Goal: Transaction & Acquisition: Purchase product/service

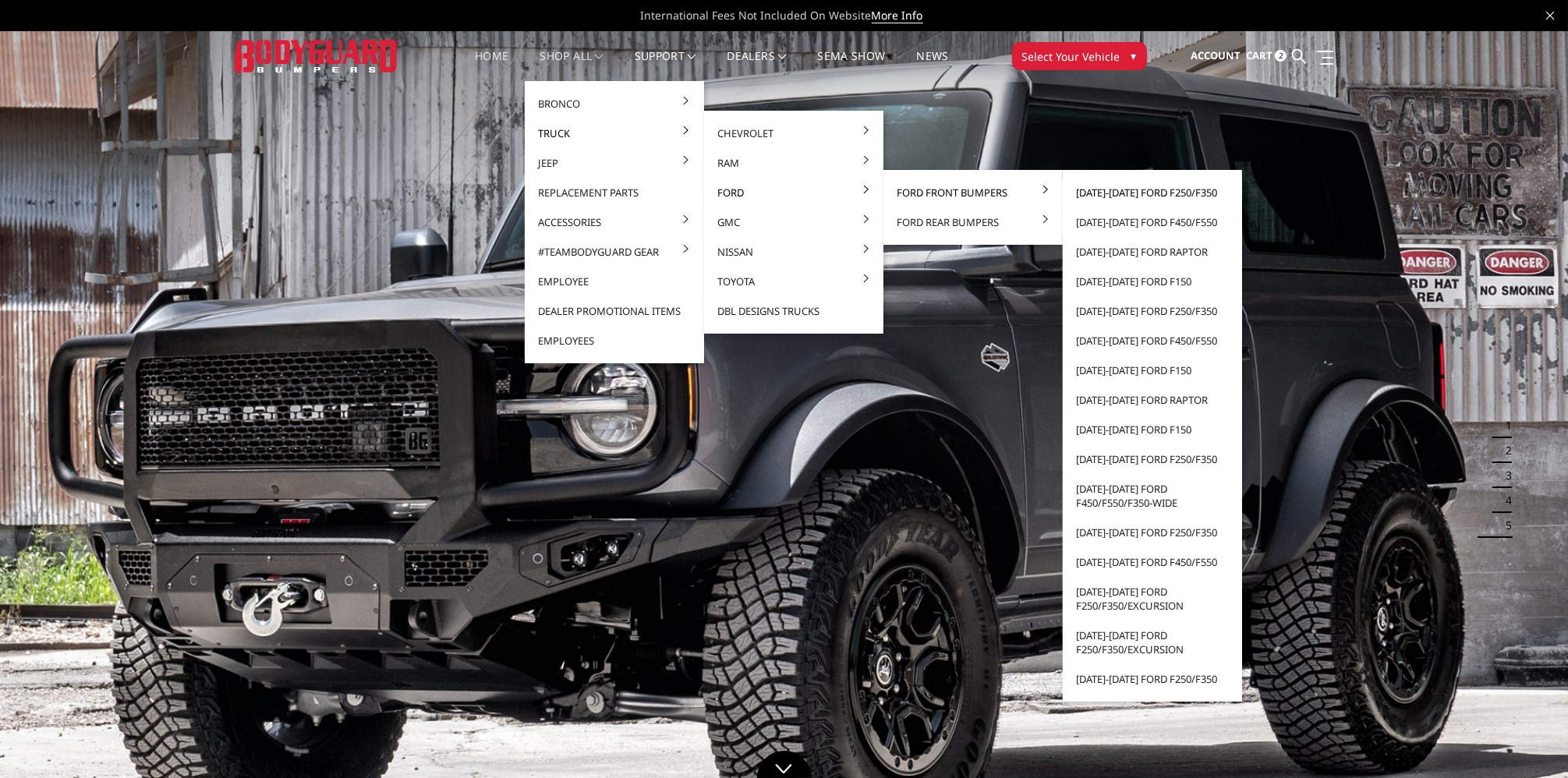
click at [1138, 191] on link "[DATE]-[DATE] Ford F250/F350" at bounding box center [1152, 193] width 167 height 30
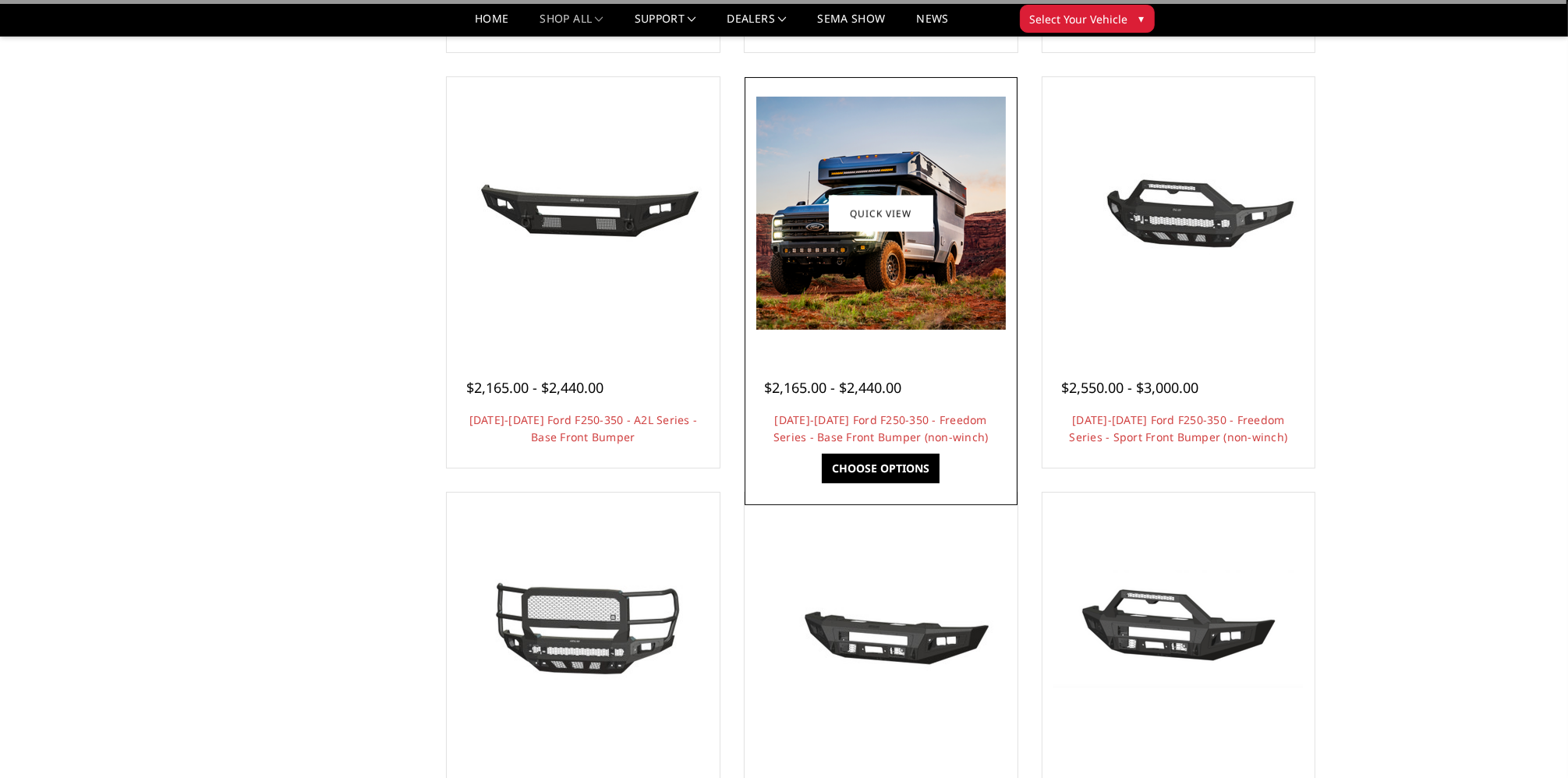
scroll to position [546, 0]
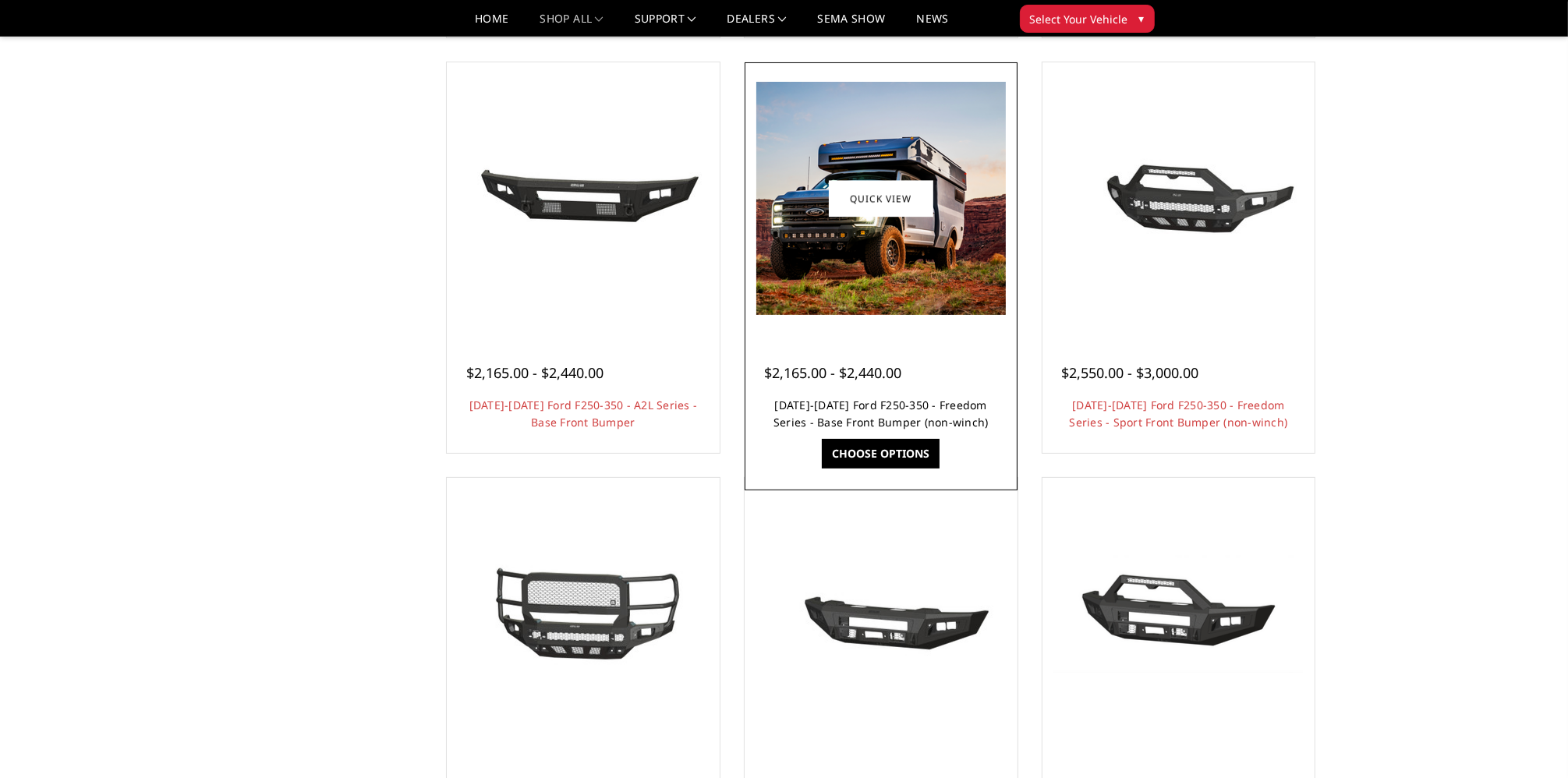
click at [869, 410] on link "[DATE]-[DATE] Ford F250-350 - Freedom Series - Base Front Bumper (non-winch)" at bounding box center [881, 413] width 215 height 32
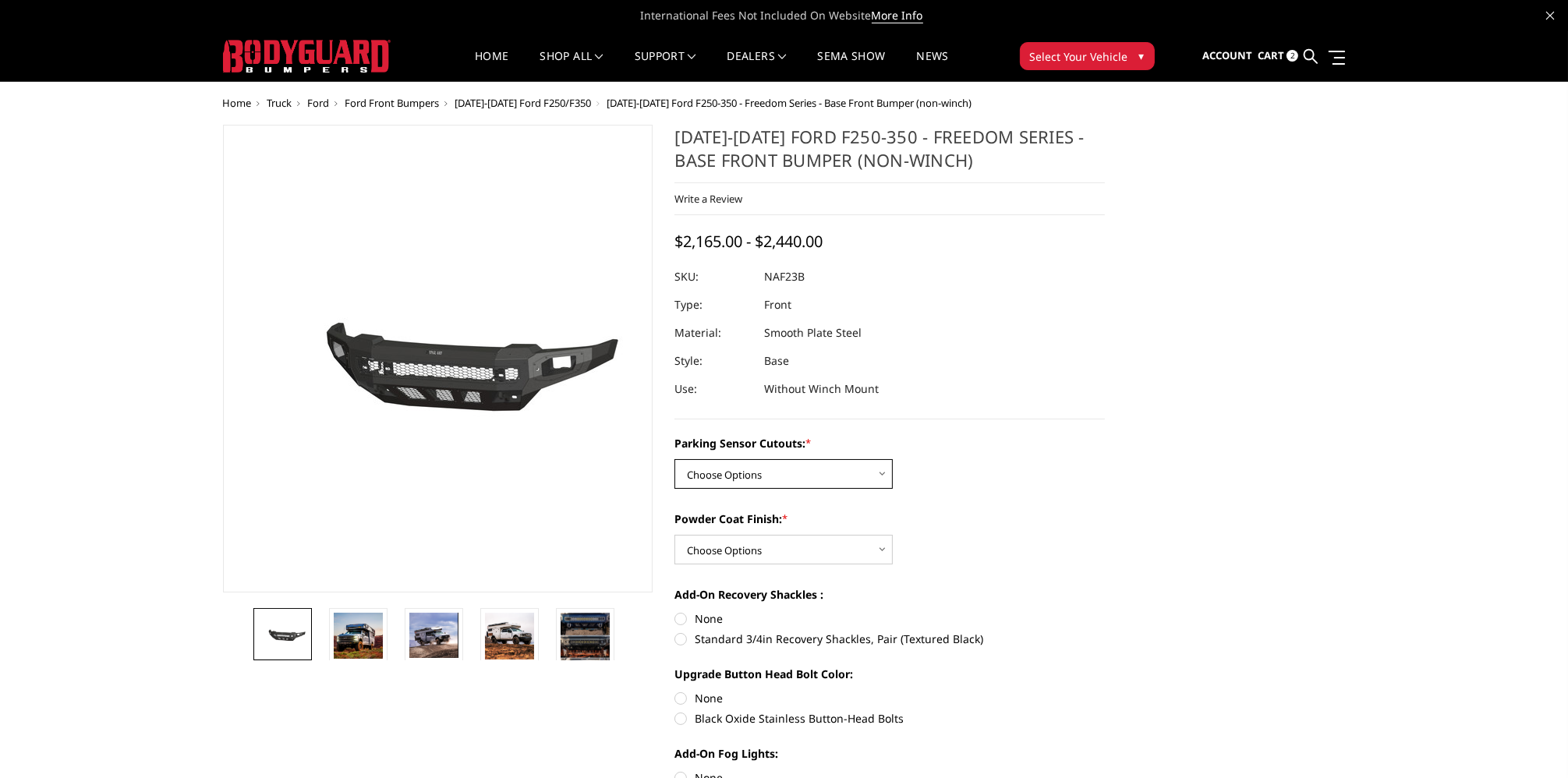
click at [756, 467] on select "Choose Options No - Without Parking Sensor Cutouts Yes - With Parking Sensor Cu…" at bounding box center [784, 474] width 218 height 30
click at [784, 468] on select "Choose Options No - Without Parking Sensor Cutouts Yes - With Parking Sensor Cu…" at bounding box center [784, 474] width 218 height 30
drag, startPoint x: 747, startPoint y: 468, endPoint x: 754, endPoint y: 484, distance: 17.5
click at [747, 468] on select "Choose Options No - Without Parking Sensor Cutouts Yes - With Parking Sensor Cu…" at bounding box center [784, 474] width 218 height 30
select select "2563"
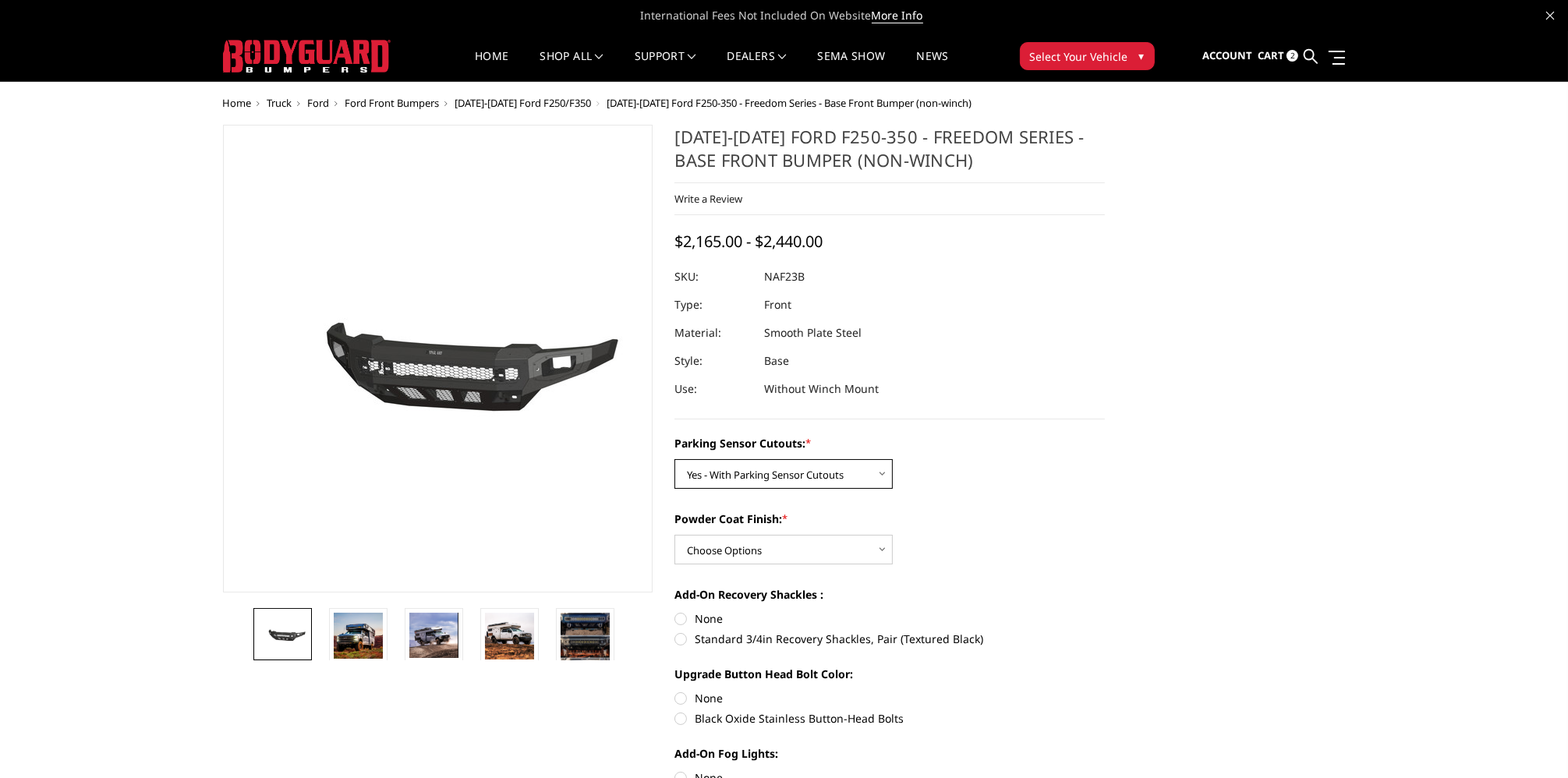
click at [674, 459] on select "Choose Options No - Without Parking Sensor Cutouts Yes - With Parking Sensor Cu…" at bounding box center [784, 474] width 218 height 30
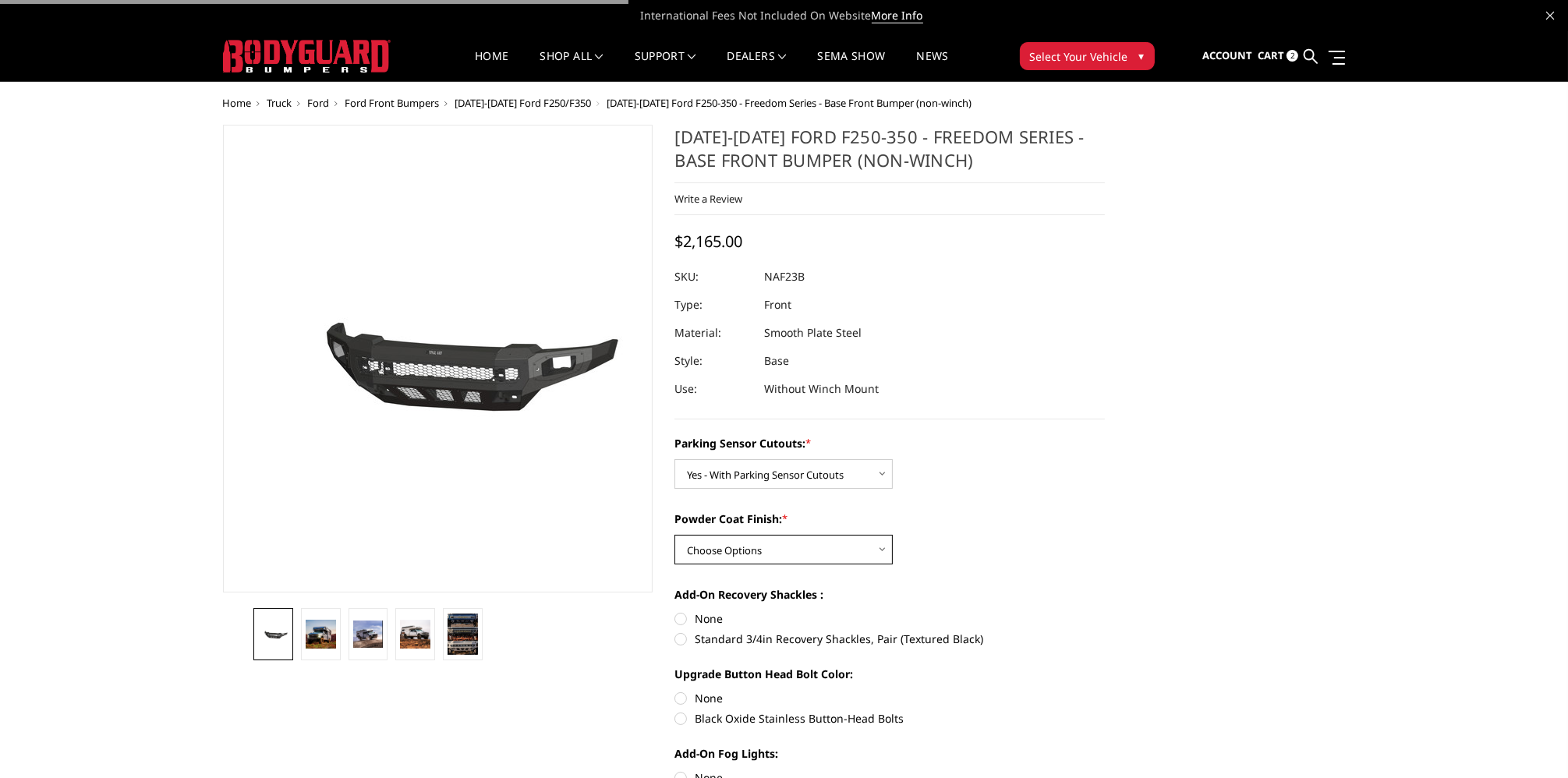
click at [749, 546] on select "Choose Options Bare Metal Textured Black Powder Coat" at bounding box center [784, 549] width 218 height 30
select select "2564"
click at [674, 535] on select "Choose Options Bare Metal Textured Black Powder Coat" at bounding box center [784, 549] width 218 height 30
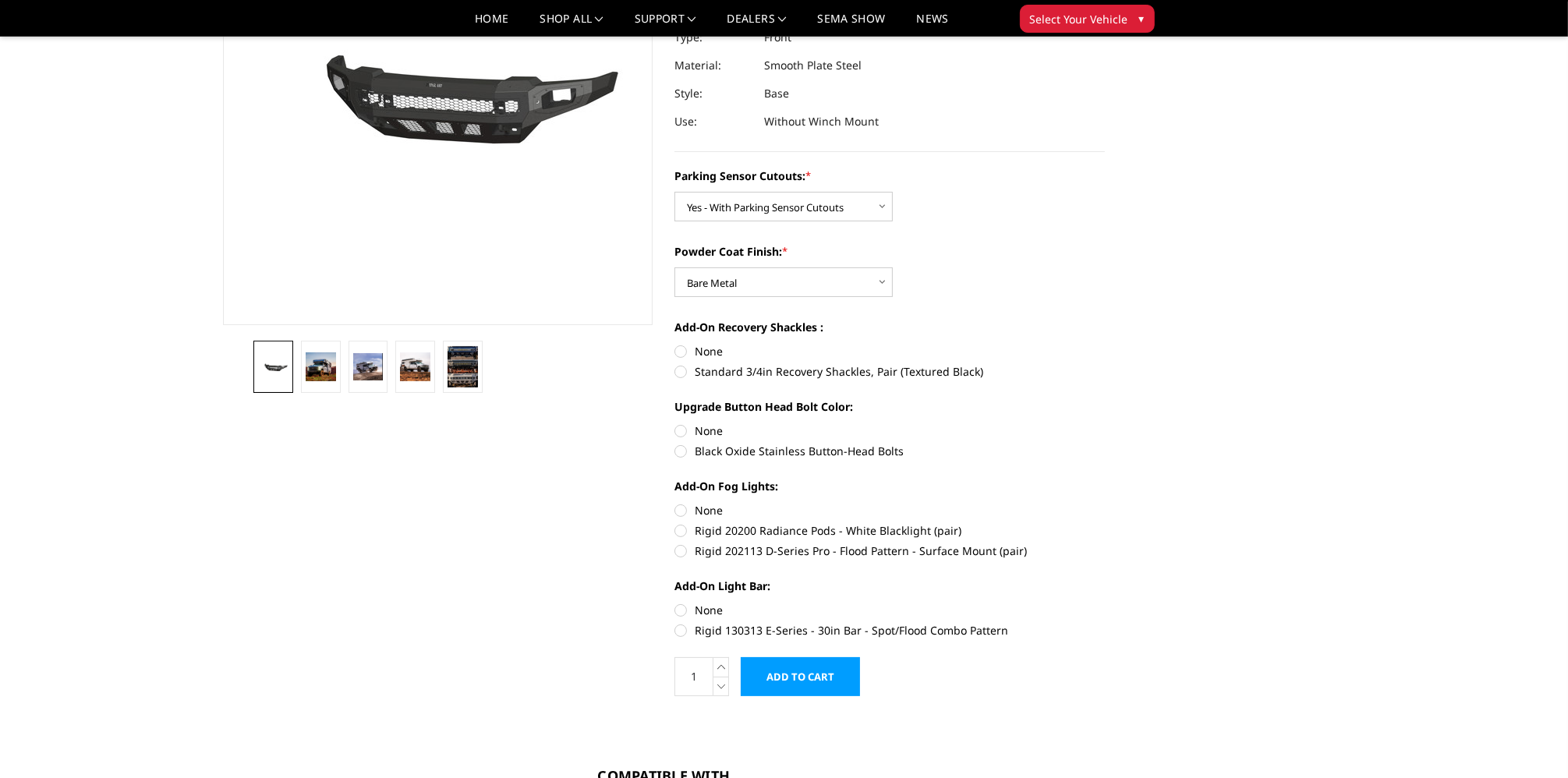
scroll to position [234, 0]
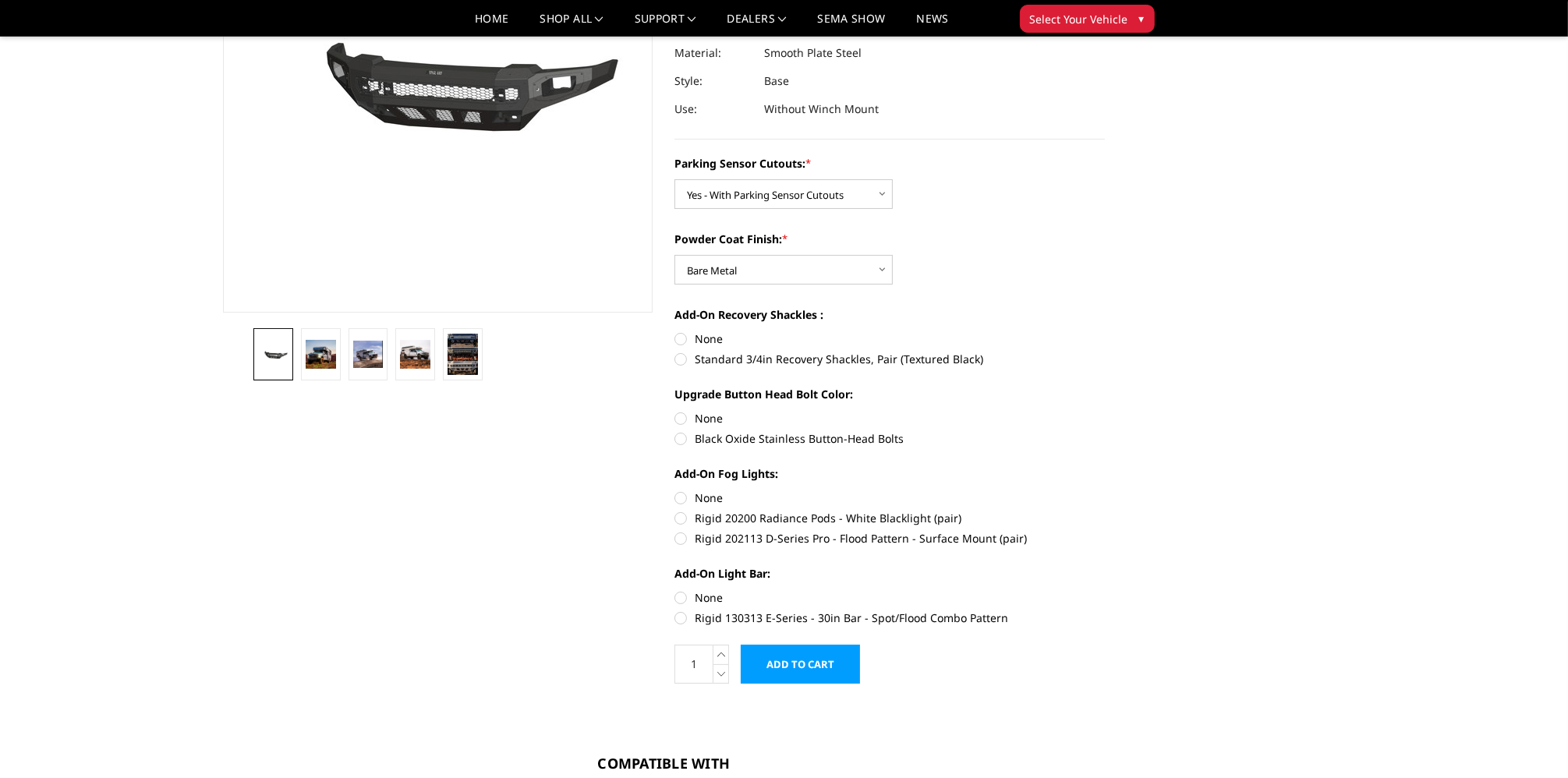
click at [794, 649] on input "Add to Cart" at bounding box center [800, 664] width 119 height 39
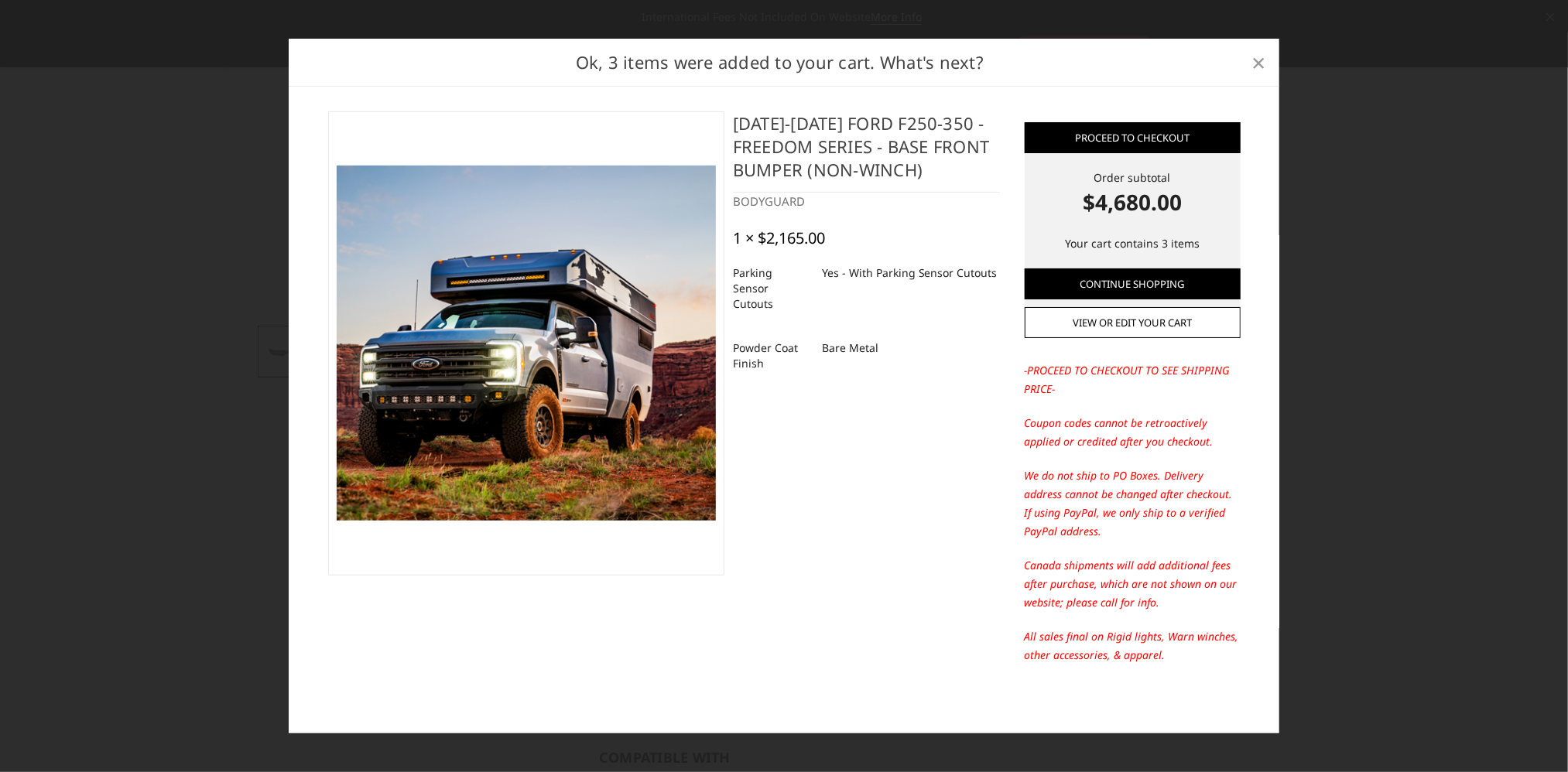
click at [1257, 58] on span "×" at bounding box center [1259, 62] width 14 height 33
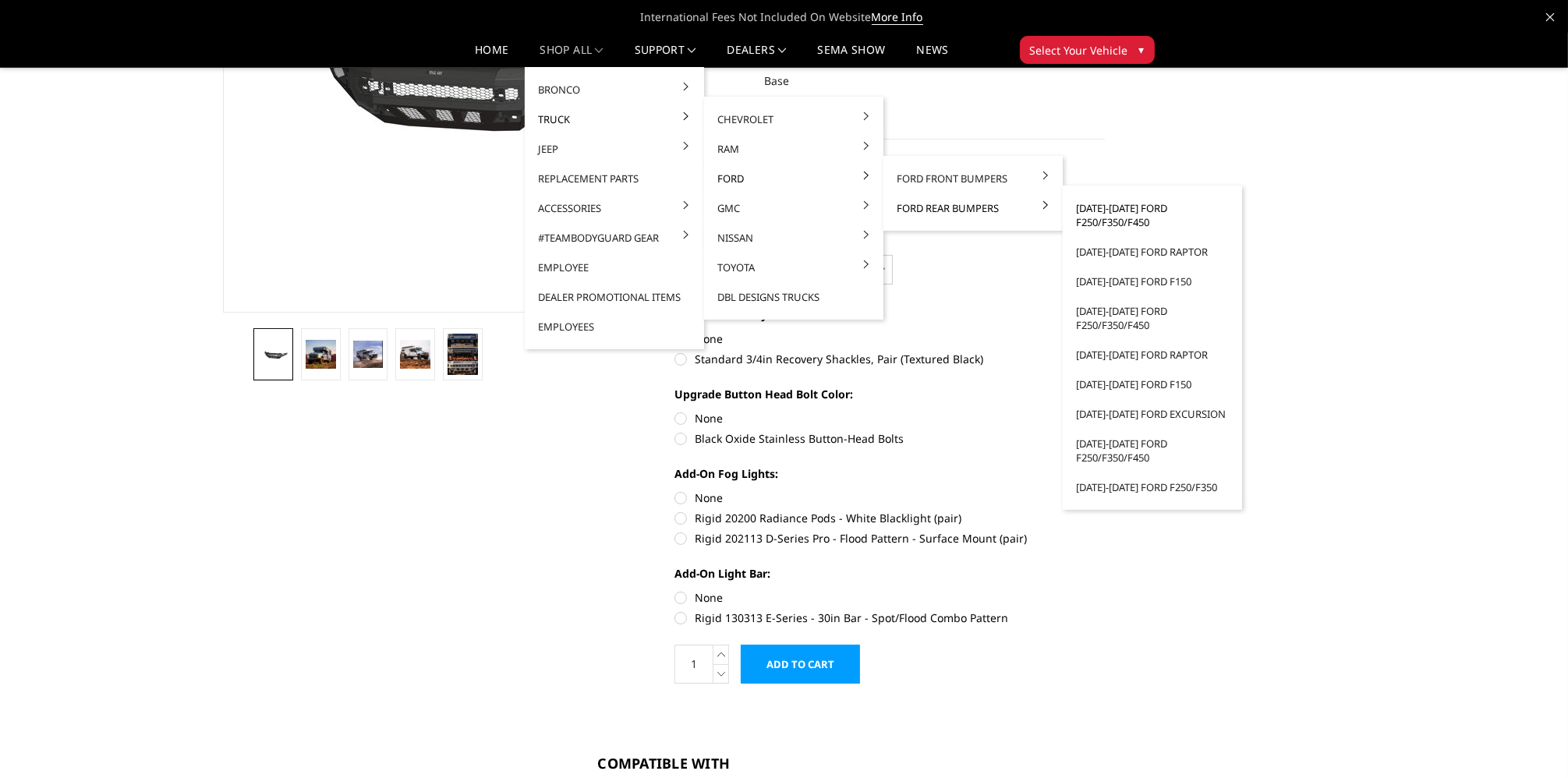
click at [1113, 216] on link "2023-2025 Ford F250/F350/F450" at bounding box center [1152, 215] width 167 height 44
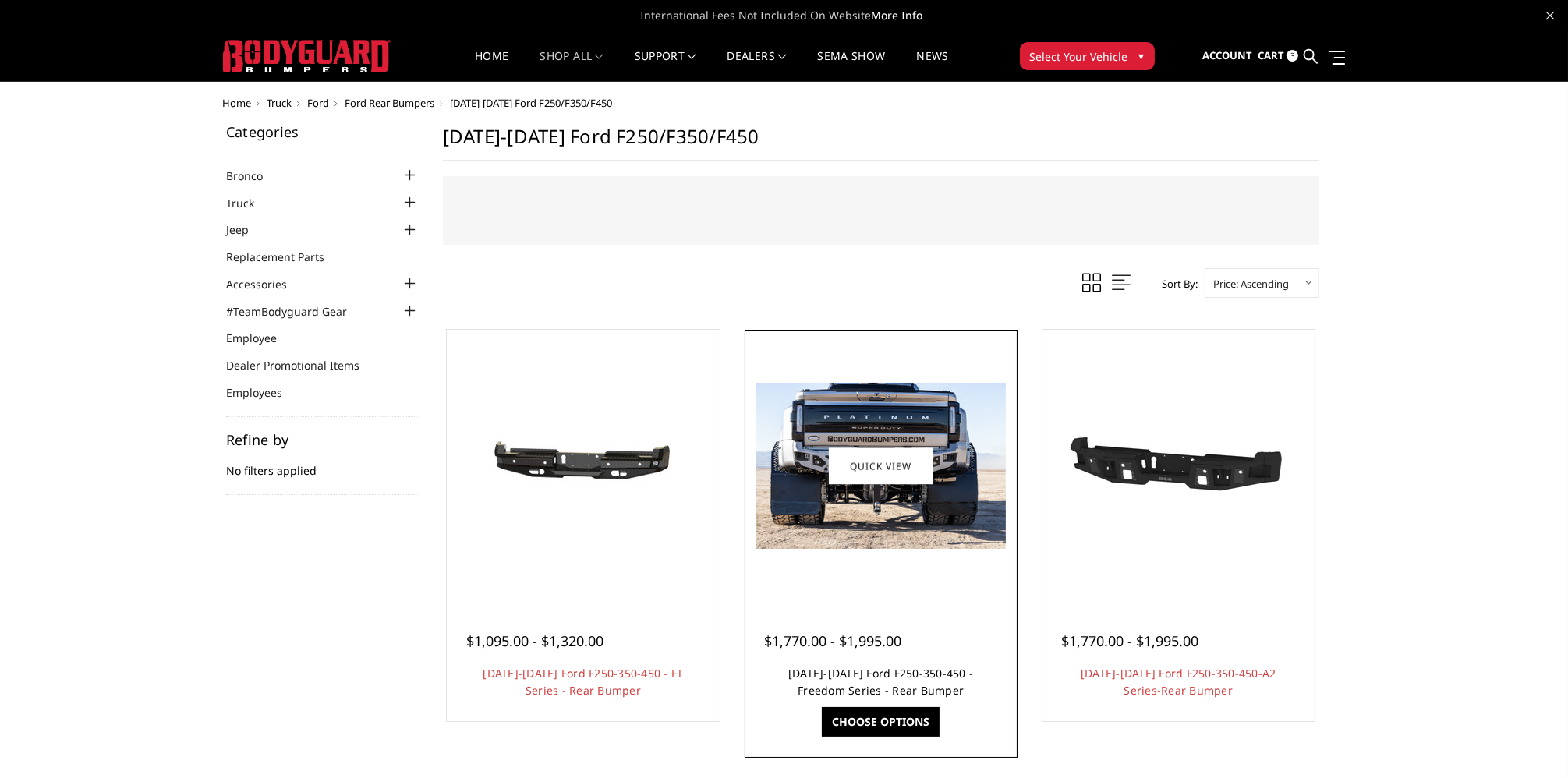
click at [904, 676] on link "2023-2025 Ford F250-350-450 - Freedom Series - Rear Bumper" at bounding box center [881, 682] width 185 height 32
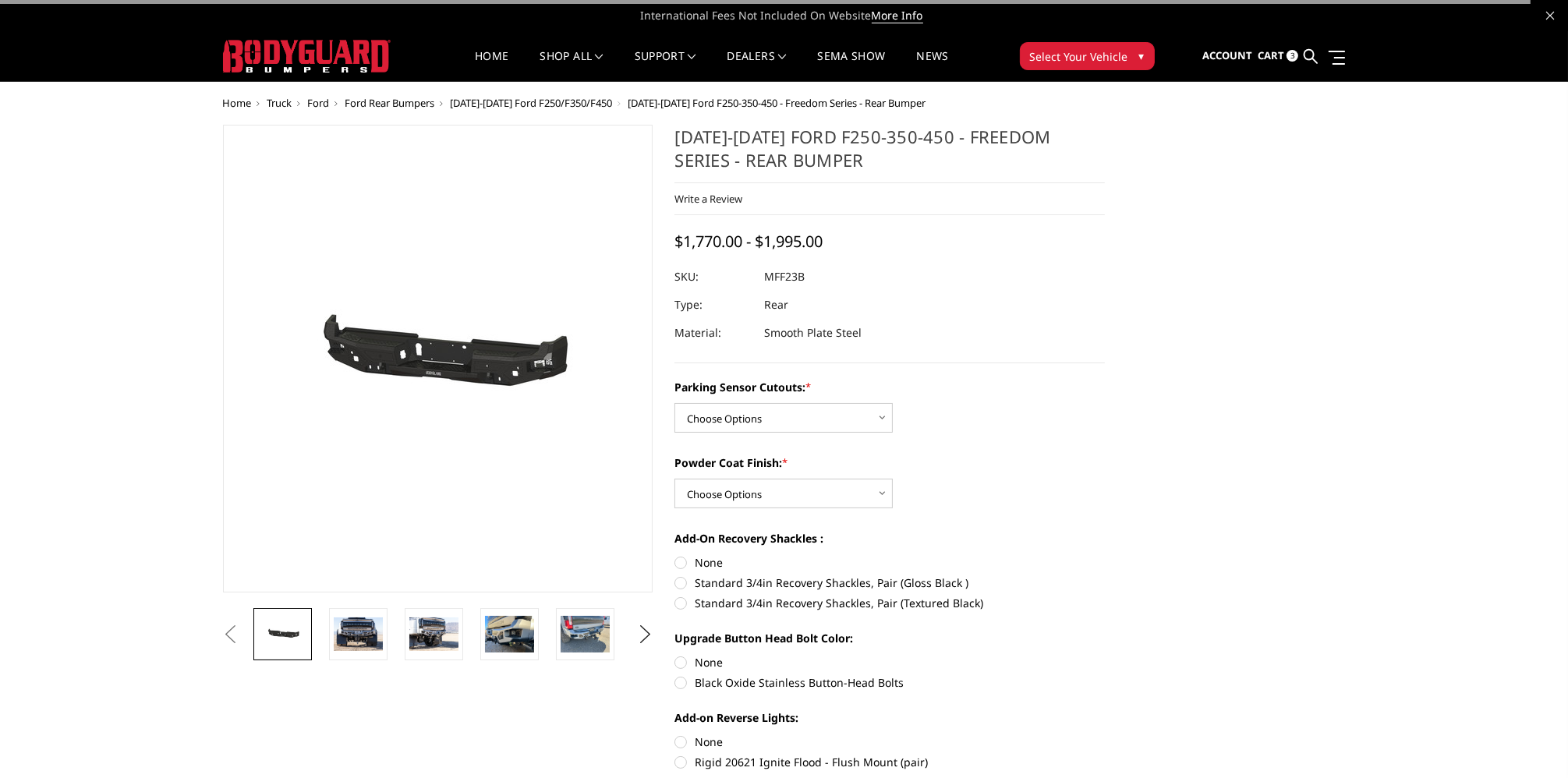
click at [756, 396] on div "Parking Sensor Cutouts: * Choose Options No - Without Parking Sensor Cutouts Ye…" at bounding box center [889, 406] width 430 height 54
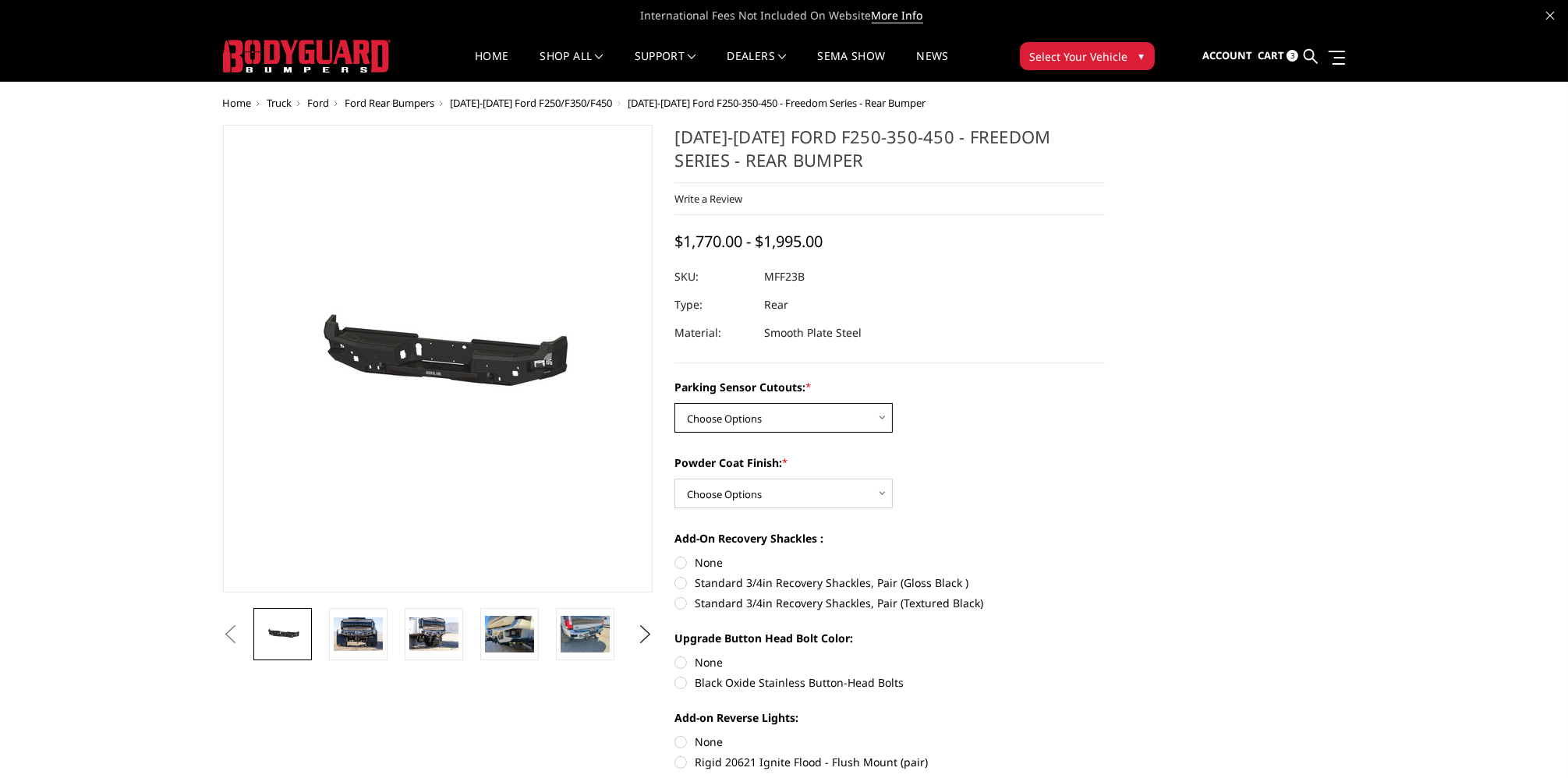
click at [748, 412] on select "Choose Options No - Without Parking Sensor Cutouts Yes - With Parking Sensor Cu…" at bounding box center [784, 418] width 218 height 30
select select "2559"
click at [674, 403] on select "Choose Options No - Without Parking Sensor Cutouts Yes - With Parking Sensor Cu…" at bounding box center [784, 418] width 218 height 30
drag, startPoint x: 739, startPoint y: 498, endPoint x: 738, endPoint y: 506, distance: 8.1
click at [739, 498] on select "Choose Options Bare Metal Textured Black Powder Coat" at bounding box center [784, 493] width 218 height 30
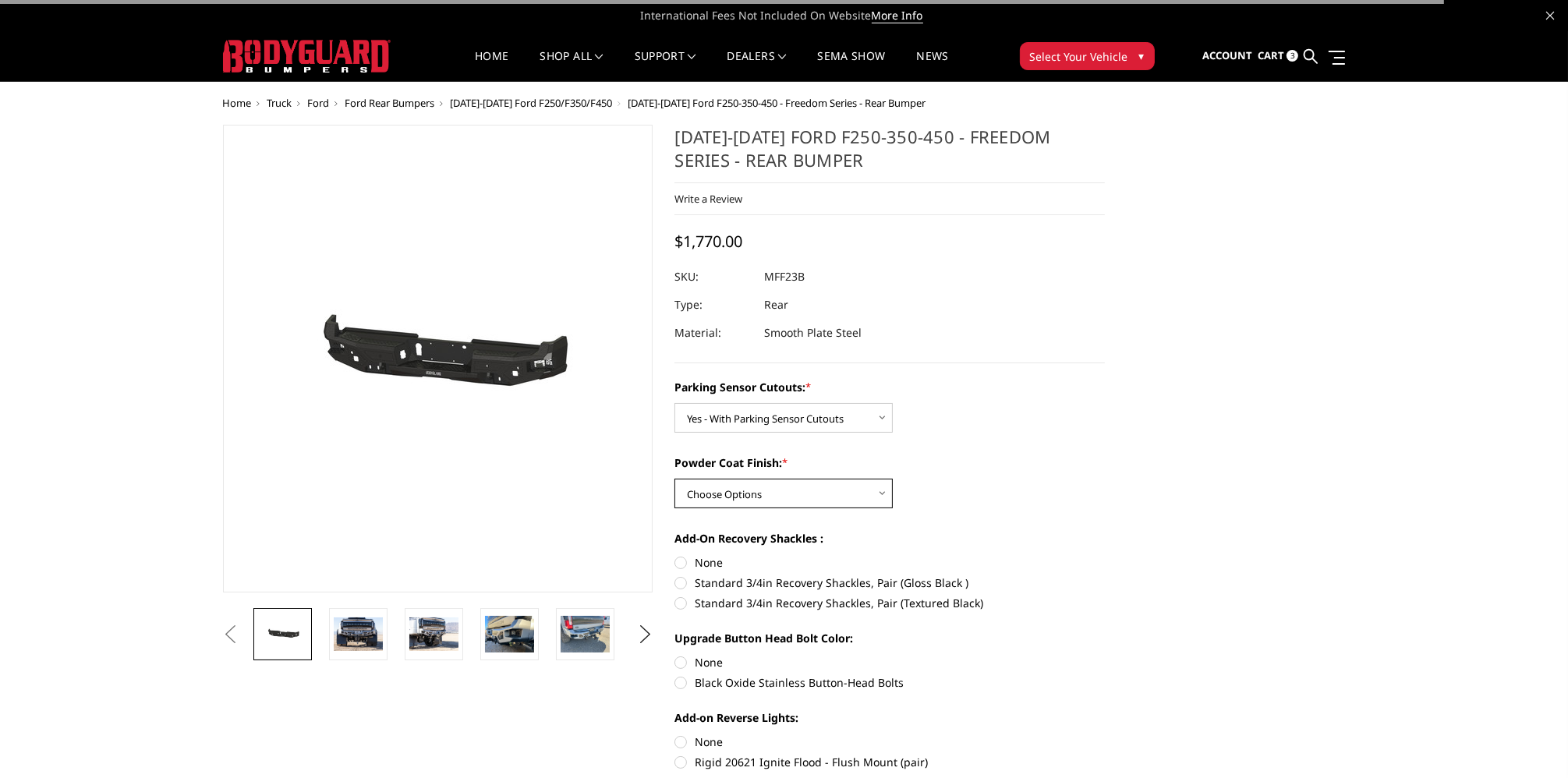
select select "2560"
click at [674, 479] on select "Choose Options Bare Metal Textured Black Powder Coat" at bounding box center [784, 493] width 218 height 30
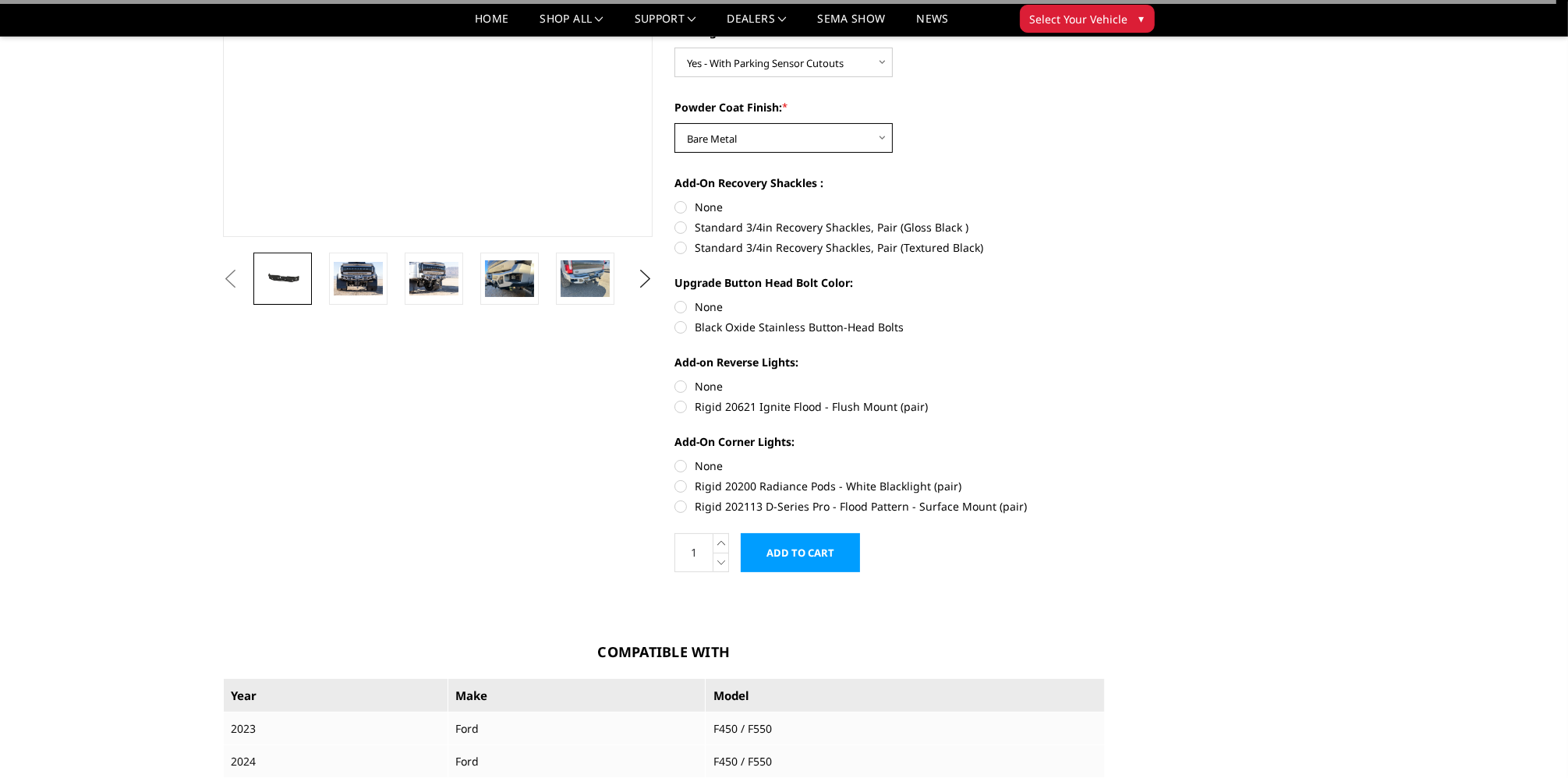
scroll to position [312, 0]
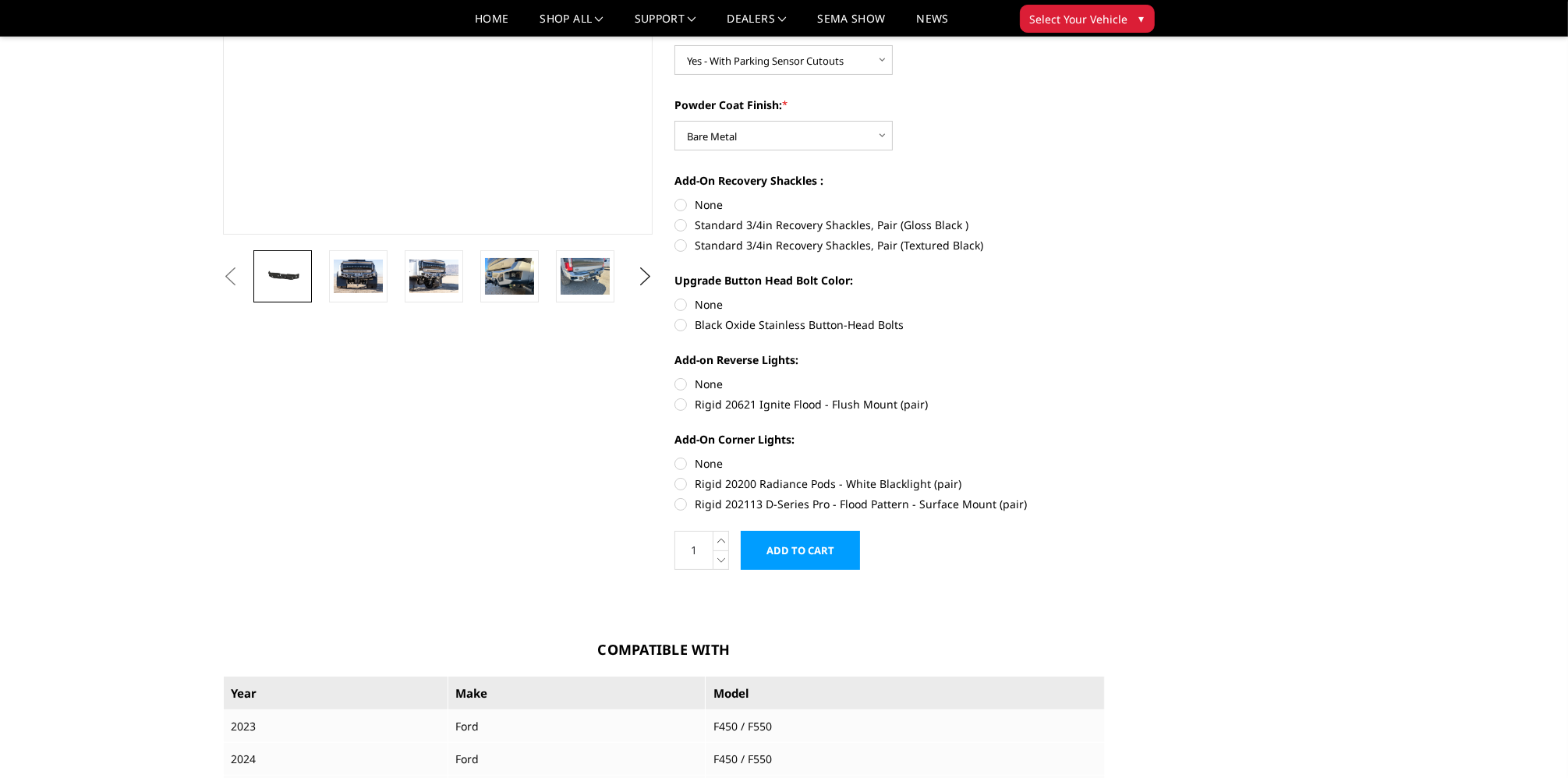
click at [784, 543] on input "Add to Cart" at bounding box center [800, 550] width 119 height 39
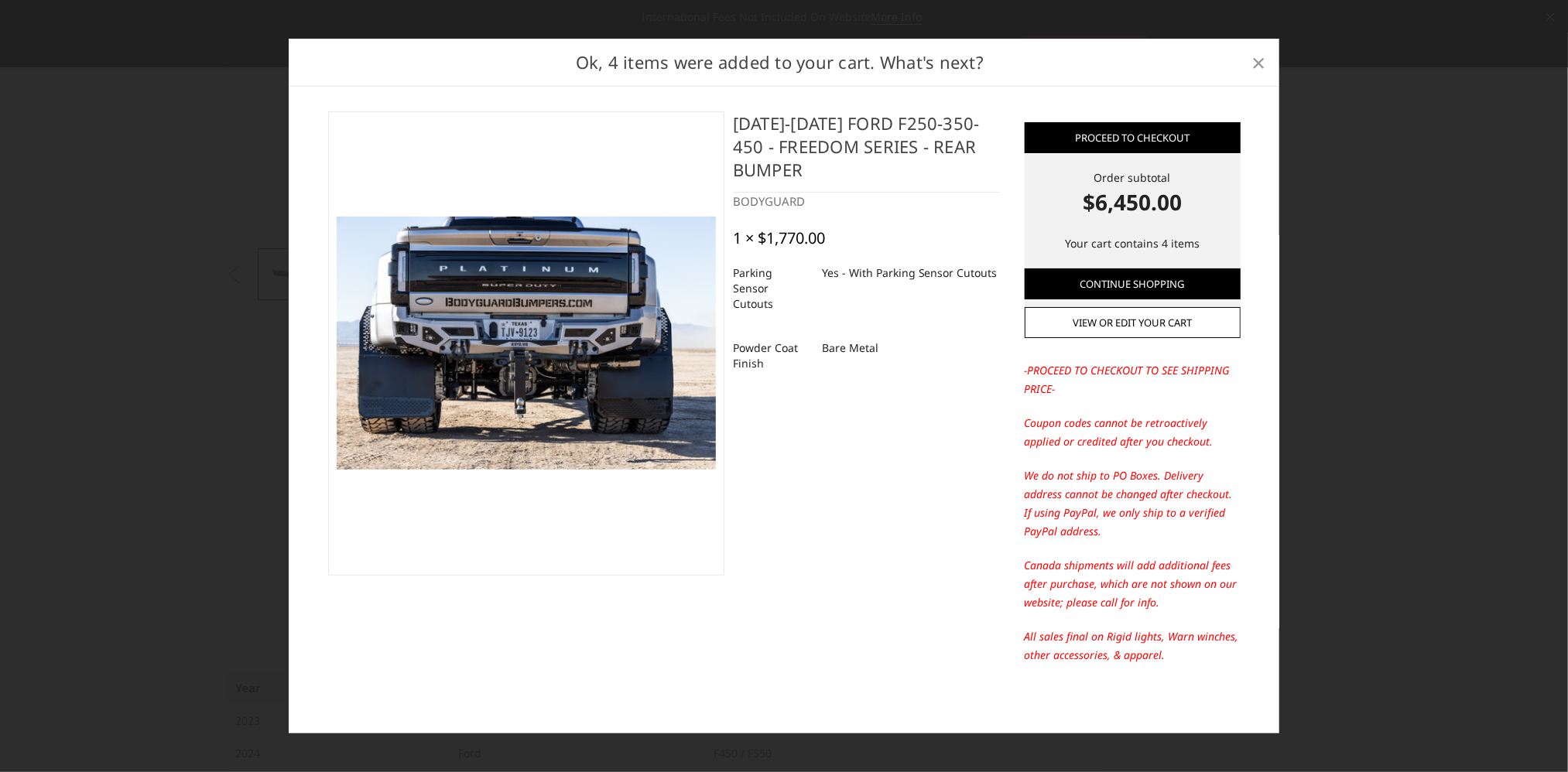
click at [1261, 59] on span "×" at bounding box center [1259, 62] width 14 height 33
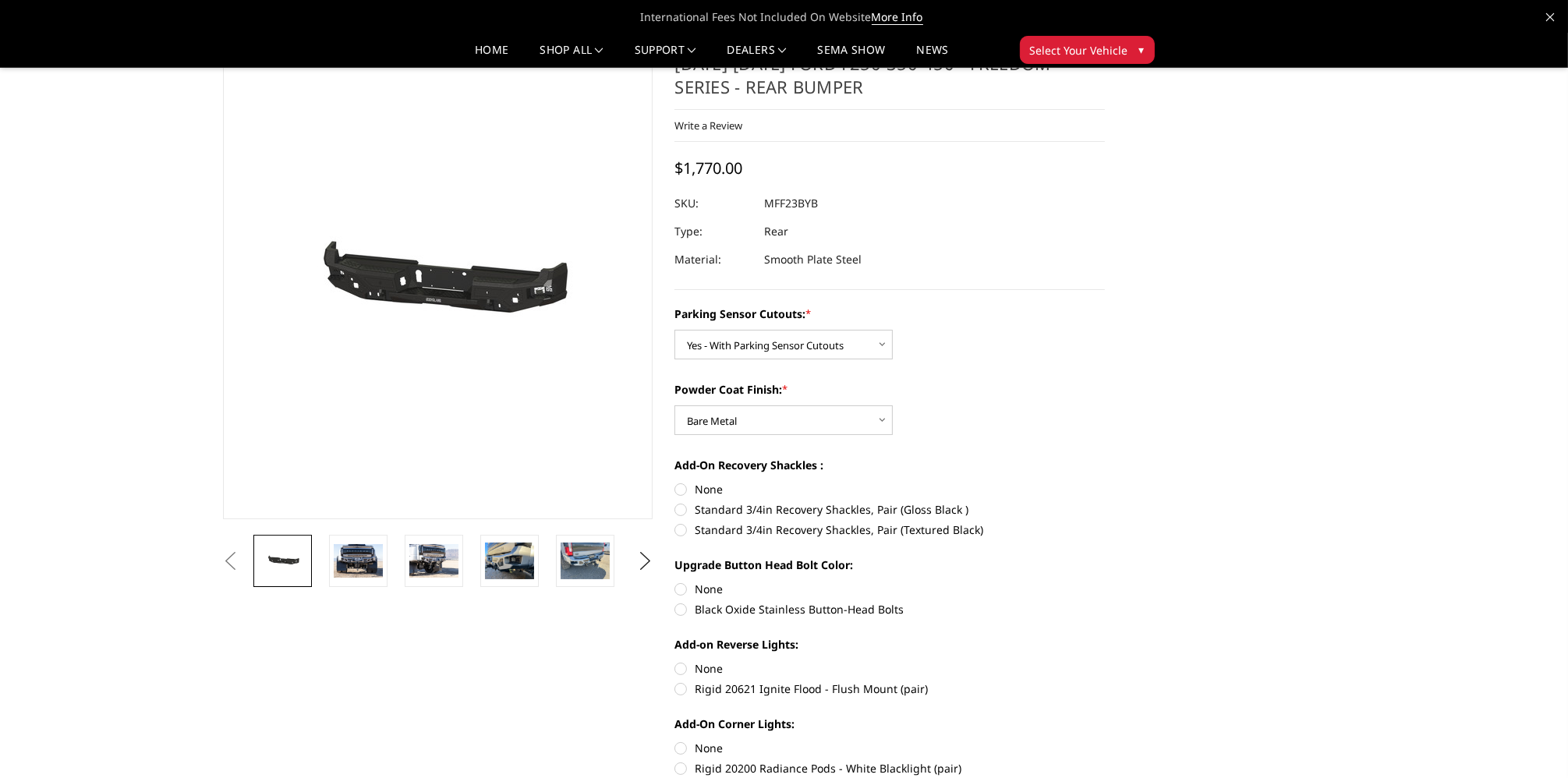
scroll to position [0, 0]
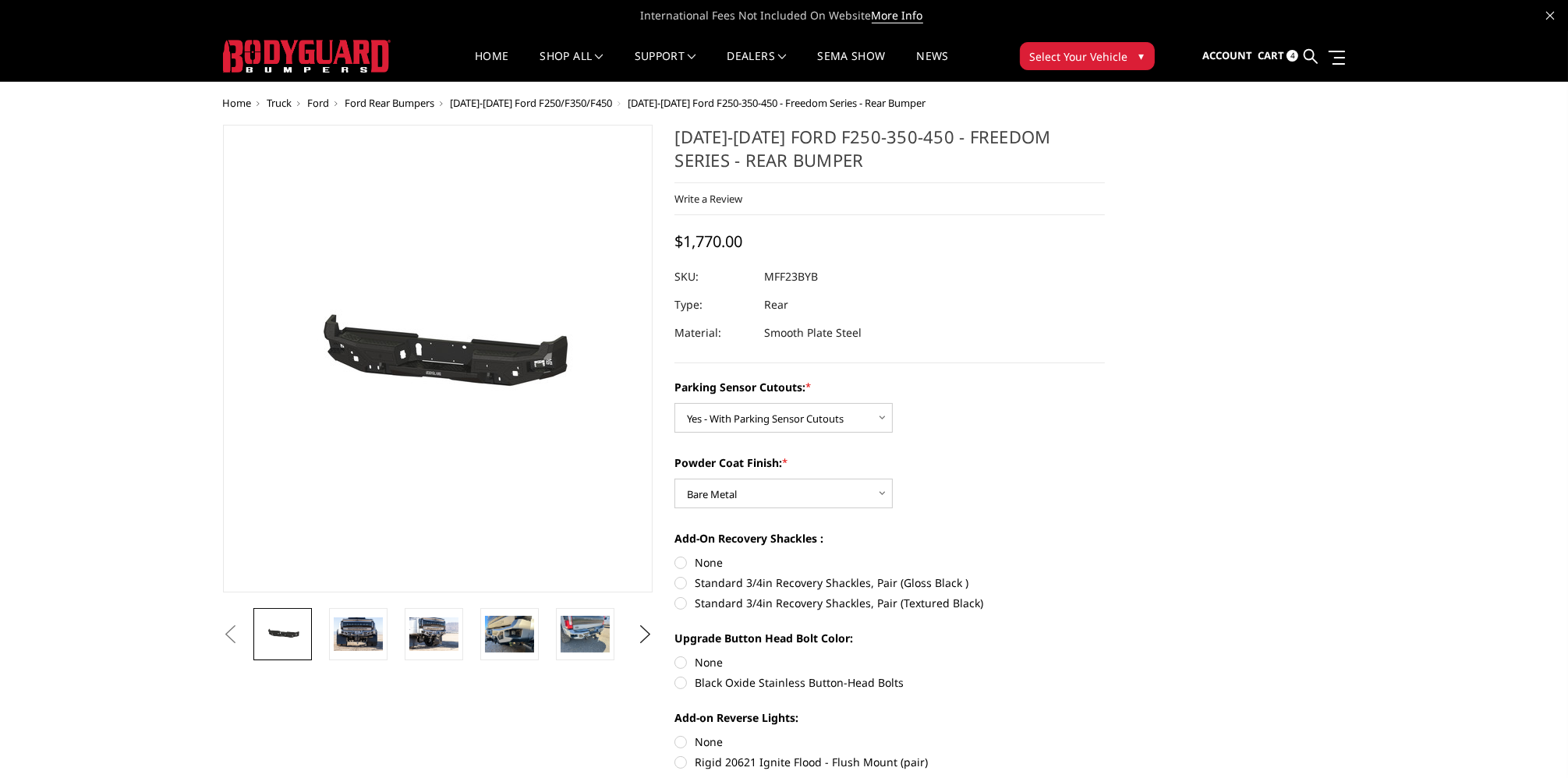
click at [1284, 52] on link "Cart 4" at bounding box center [1277, 56] width 40 height 42
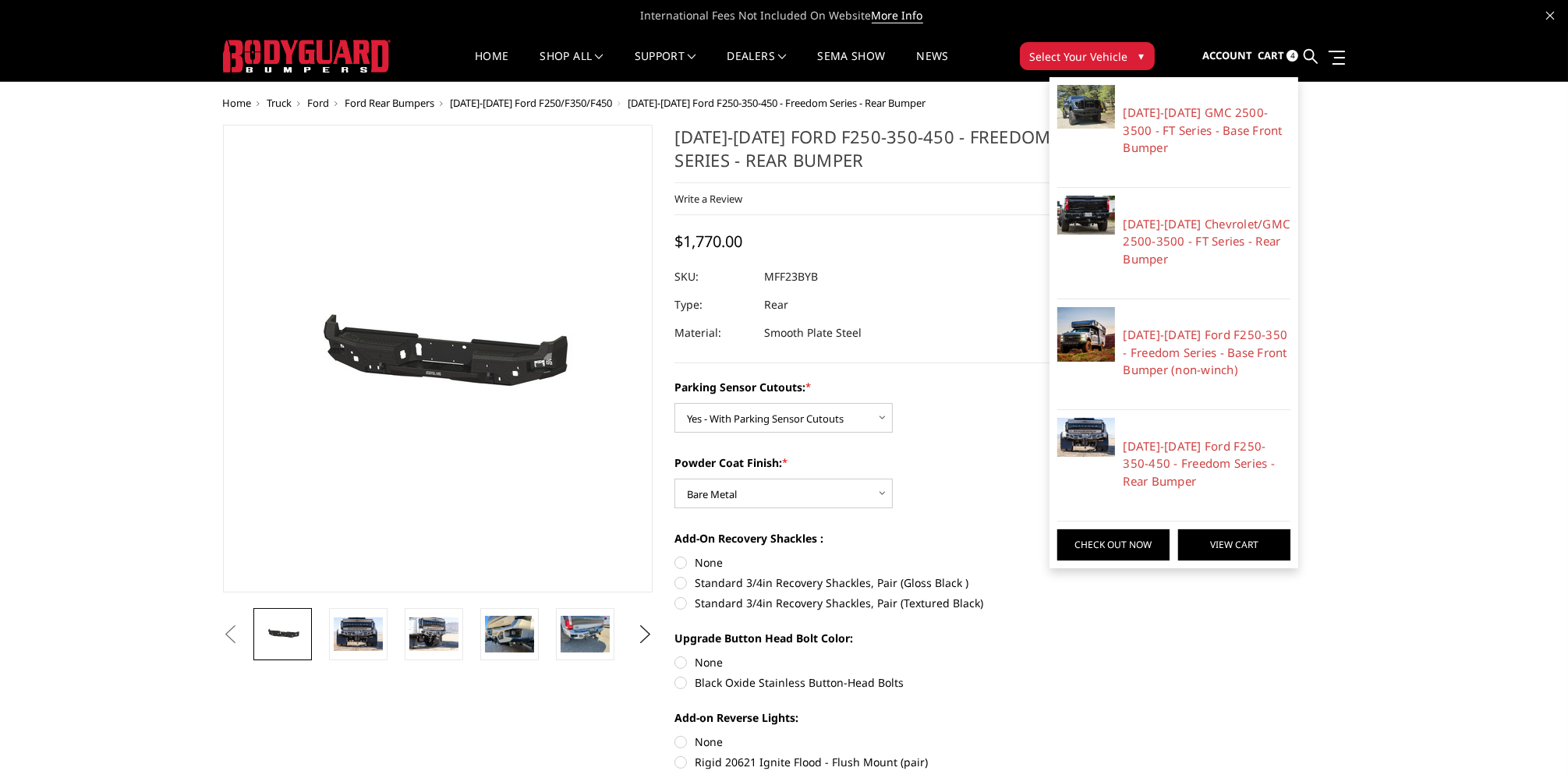
click at [1222, 534] on link "View Cart" at bounding box center [1234, 544] width 112 height 31
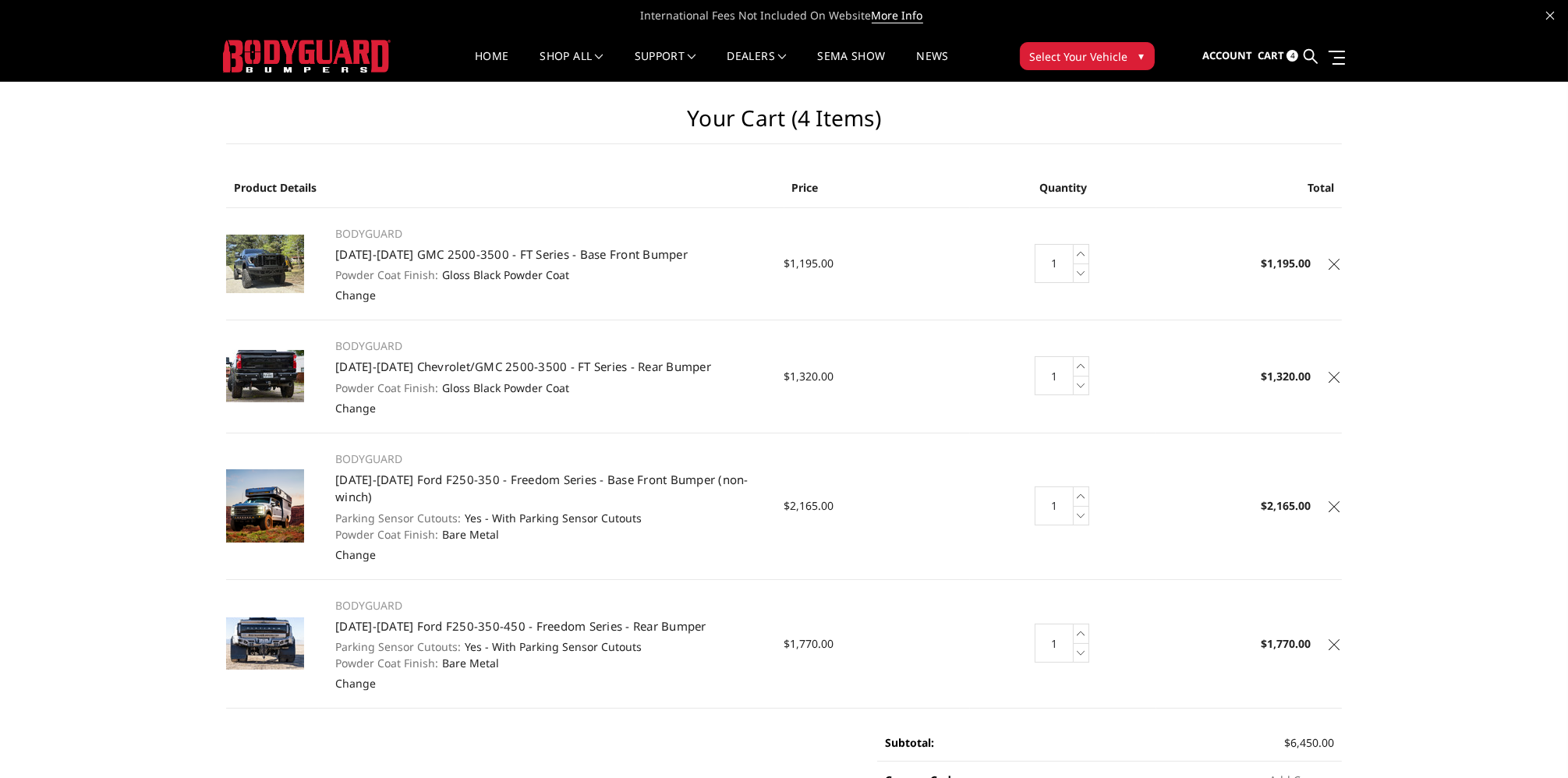
click at [1334, 265] on icon at bounding box center [1334, 264] width 11 height 11
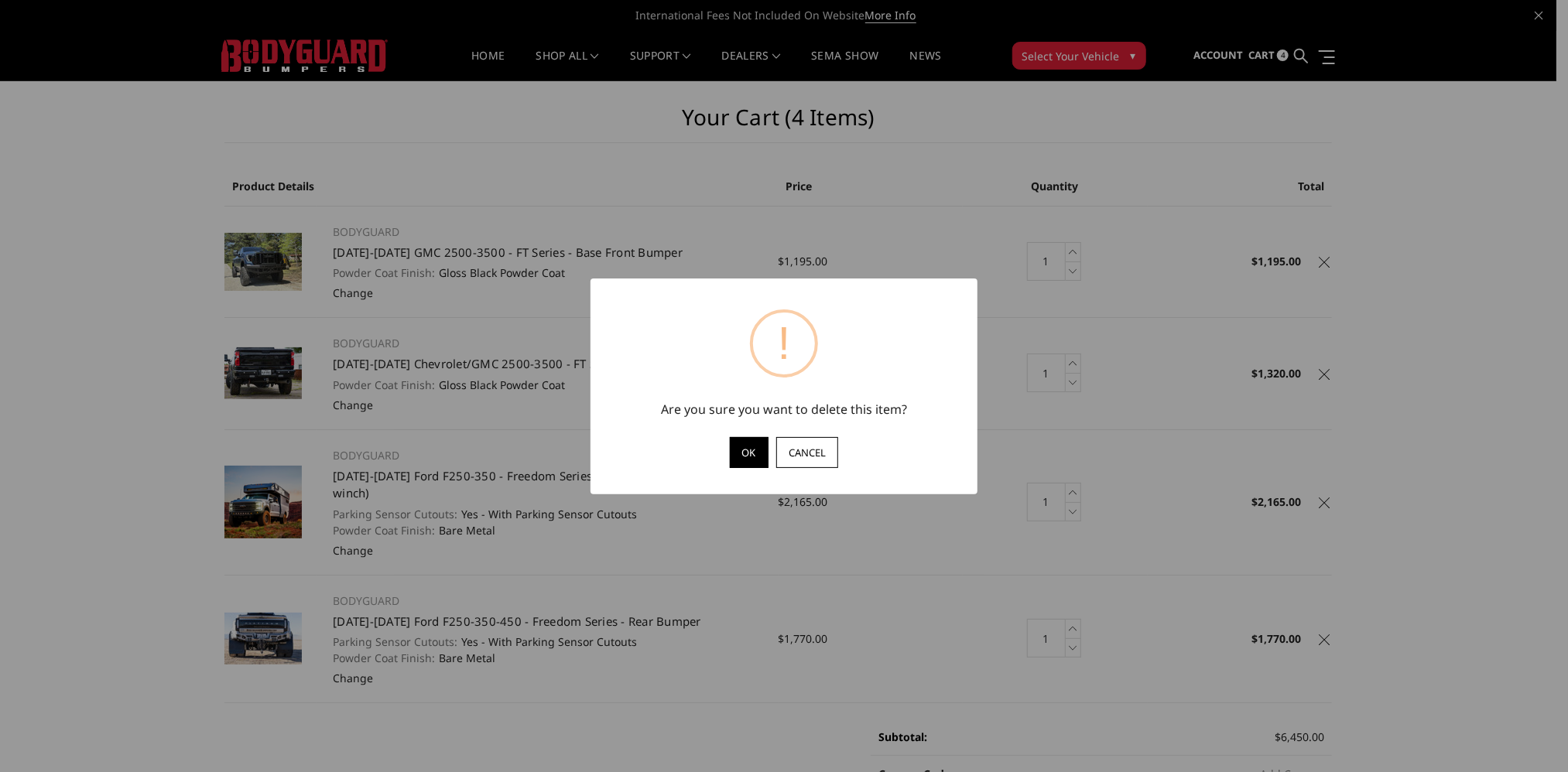
click at [743, 453] on button "OK" at bounding box center [749, 452] width 39 height 31
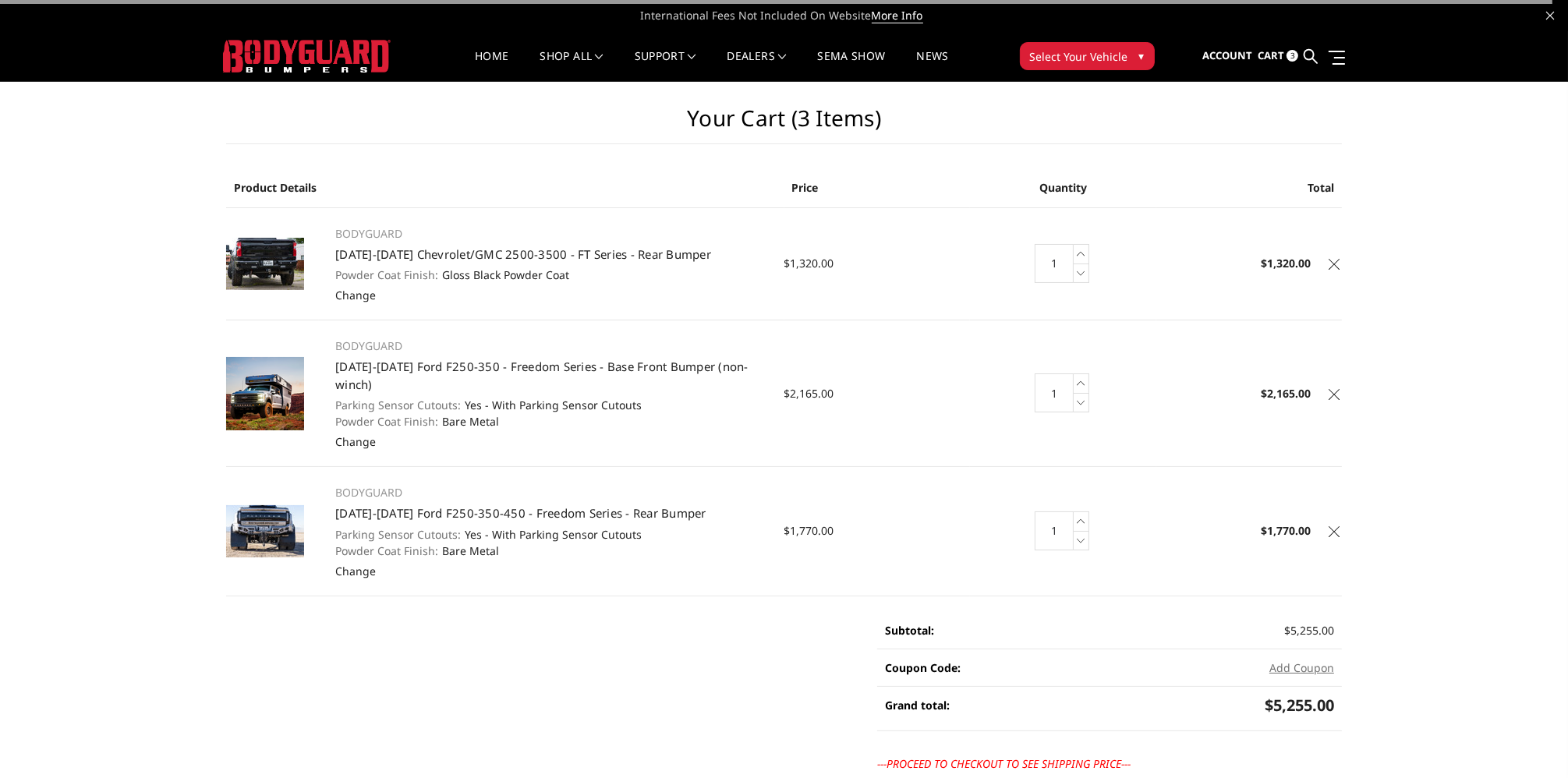
click at [1331, 261] on icon at bounding box center [1334, 264] width 11 height 11
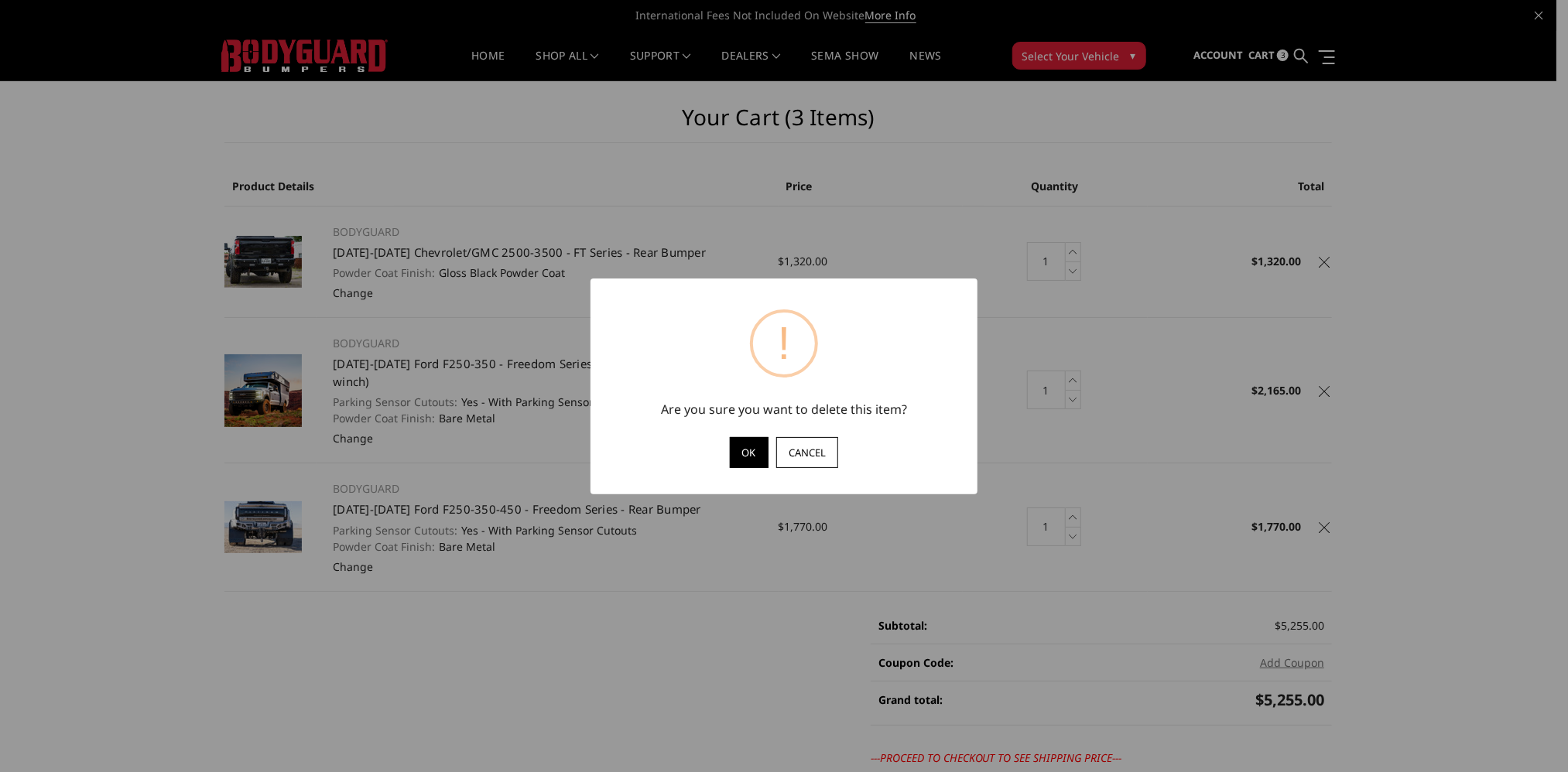
click at [750, 455] on button "OK" at bounding box center [749, 452] width 39 height 31
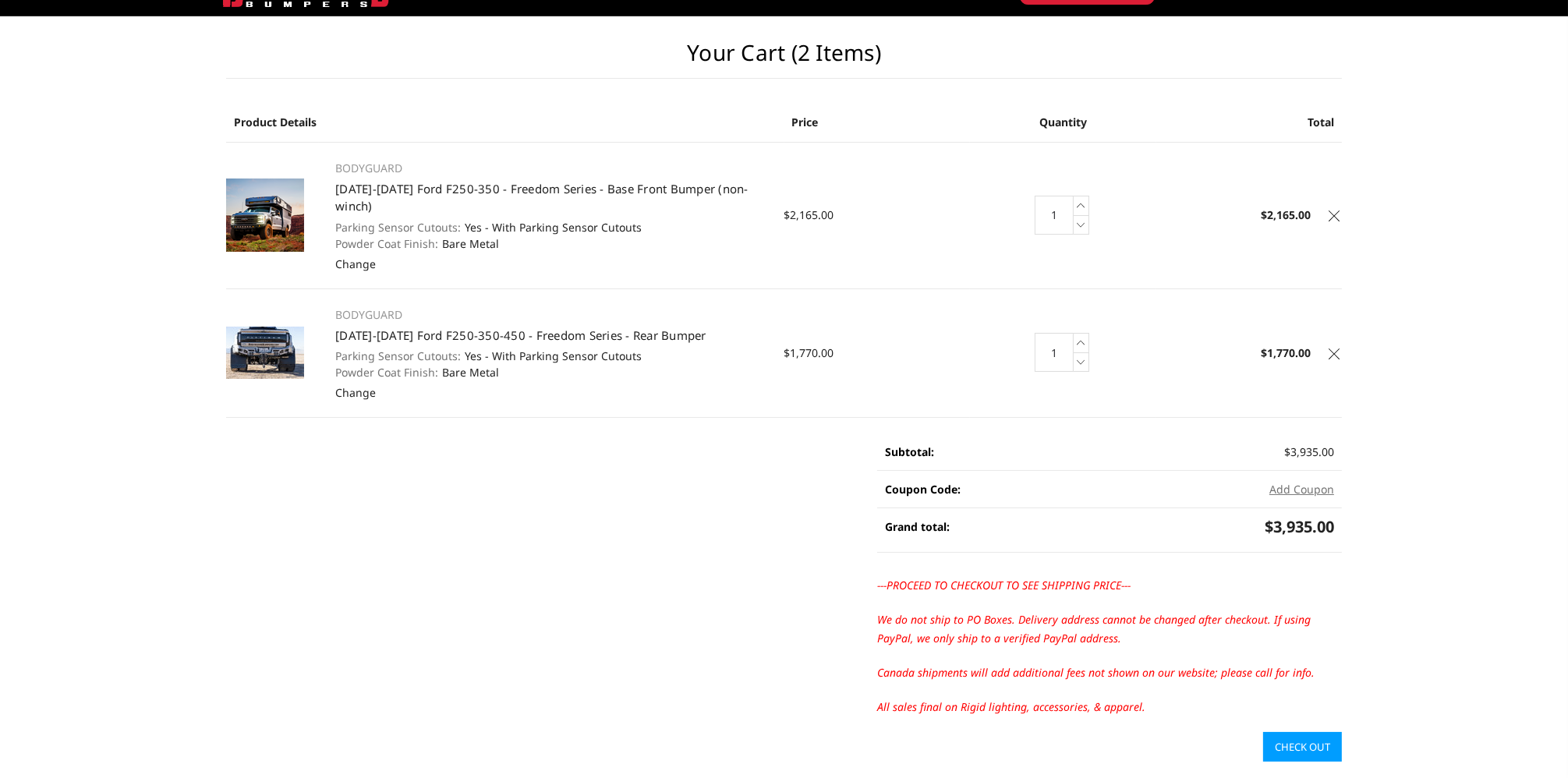
scroll to position [156, 0]
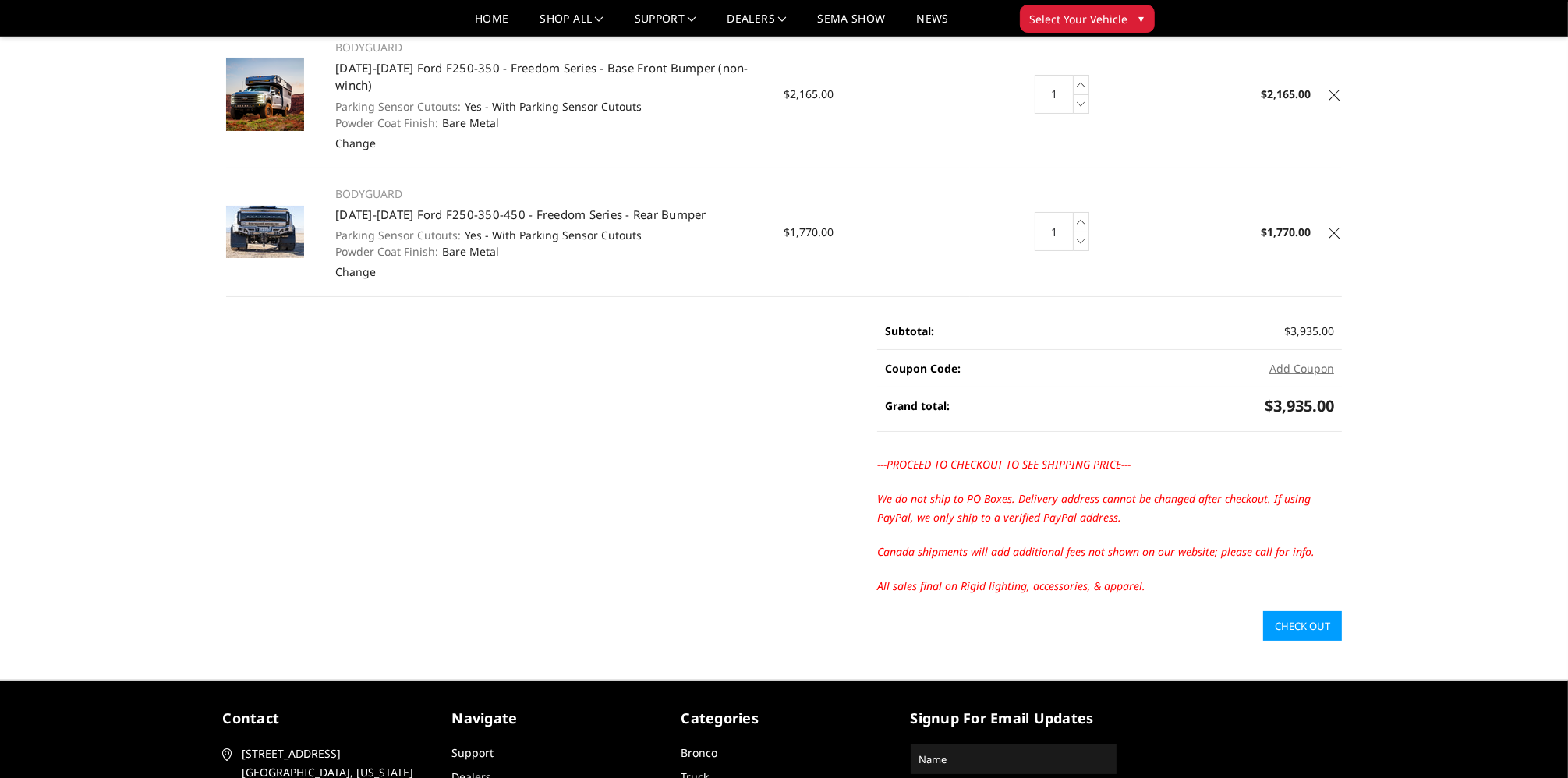
click at [1288, 611] on link "Check out" at bounding box center [1302, 626] width 78 height 30
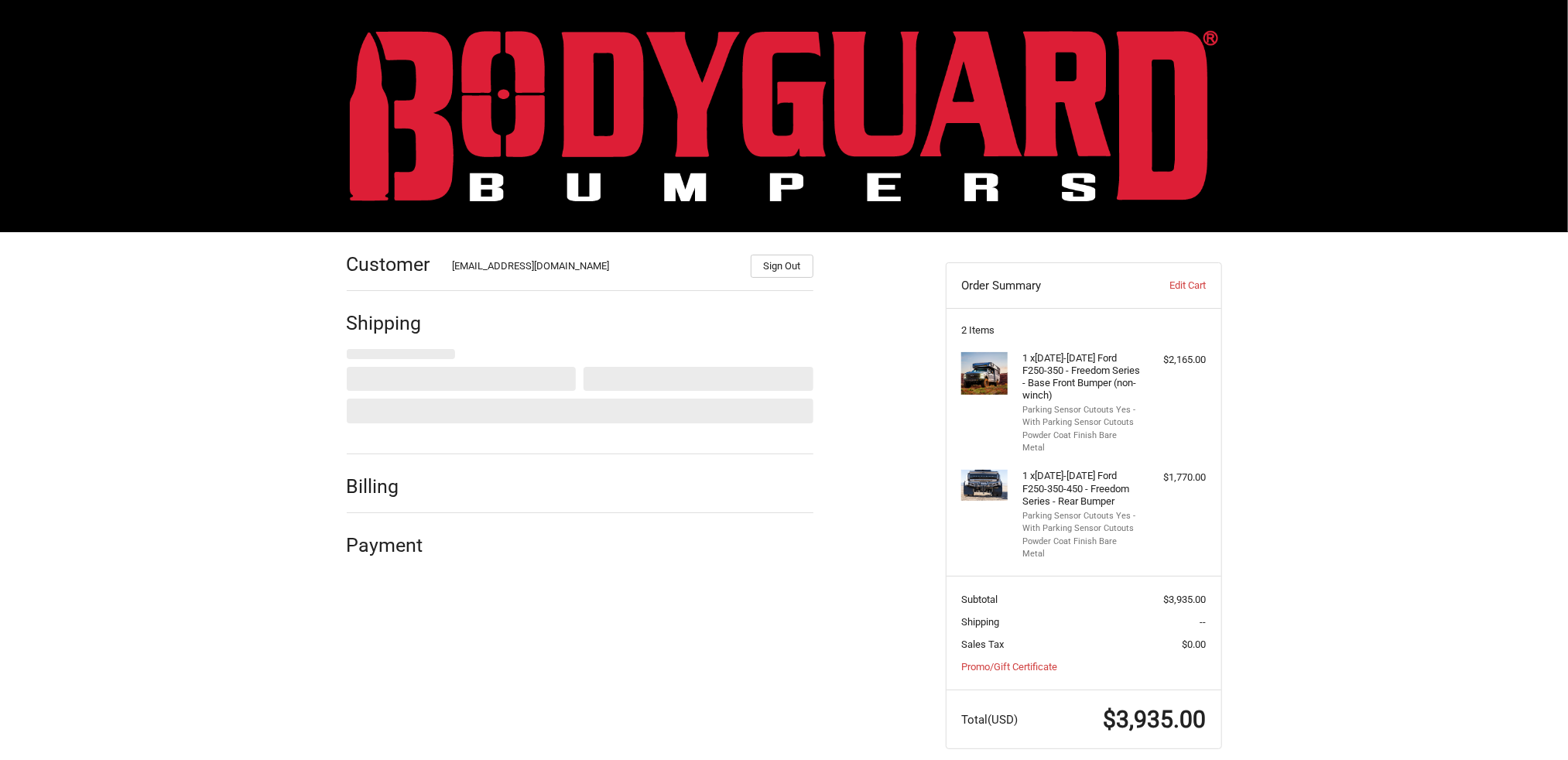
select select "CA"
select select "AB"
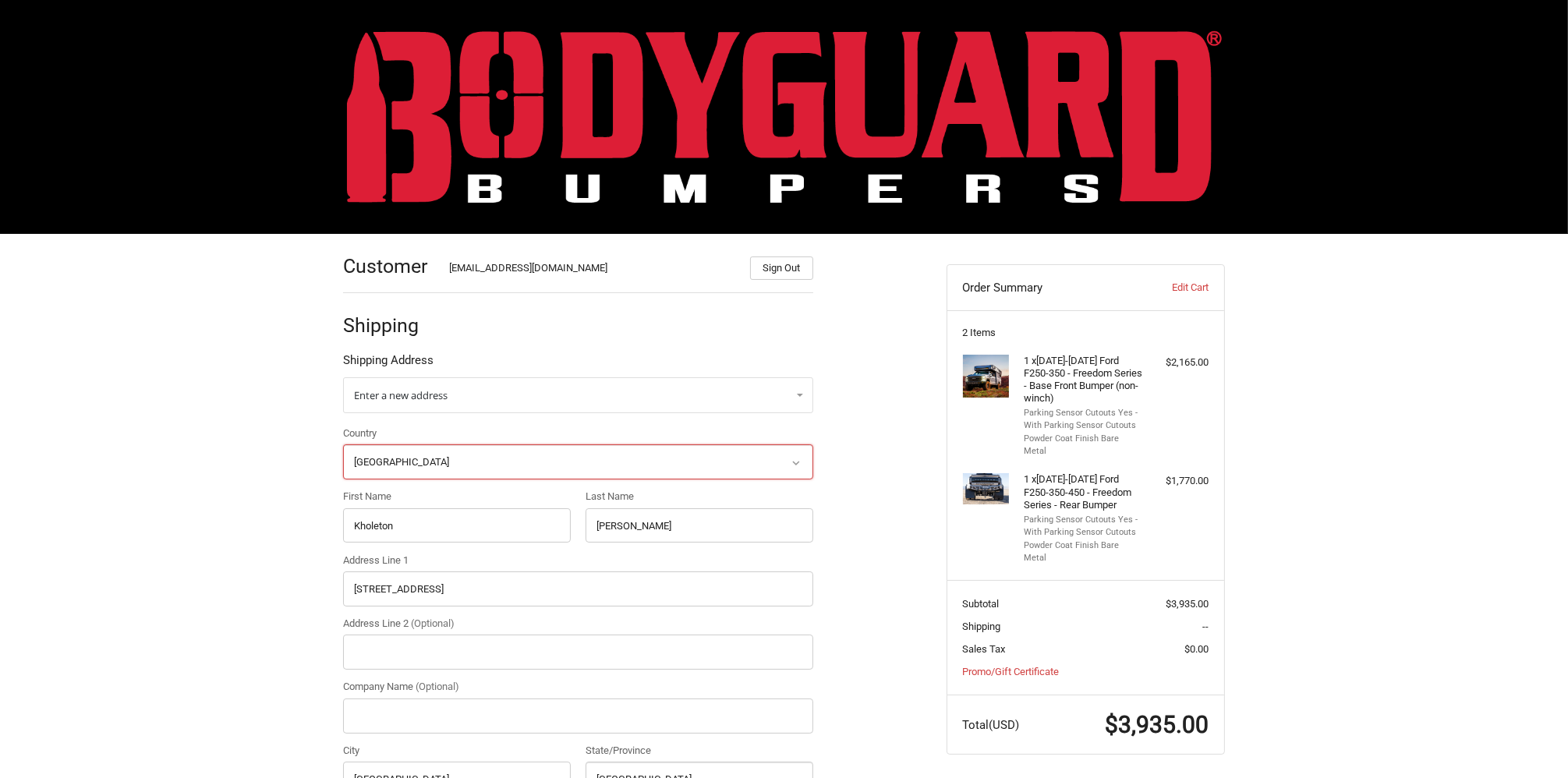
click at [629, 455] on select "Select a country [GEOGRAPHIC_DATA] [GEOGRAPHIC_DATA] [GEOGRAPHIC_DATA] [GEOGRAP…" at bounding box center [578, 462] width 470 height 35
select select "US"
click at [343, 444] on select "Select a country [GEOGRAPHIC_DATA] [GEOGRAPHIC_DATA] [GEOGRAPHIC_DATA] [GEOGRAP…" at bounding box center [578, 462] width 470 height 35
select select
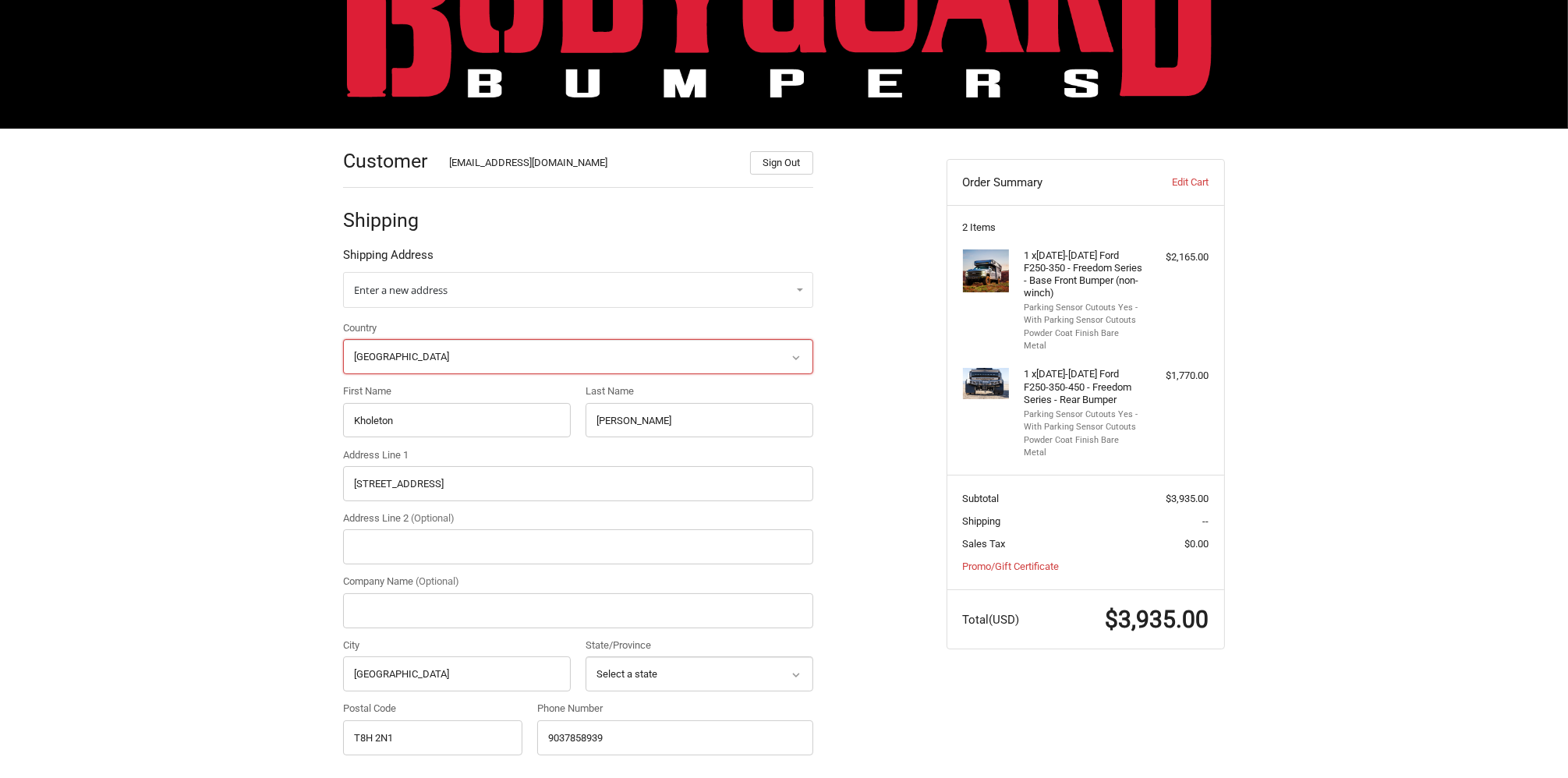
scroll to position [156, 0]
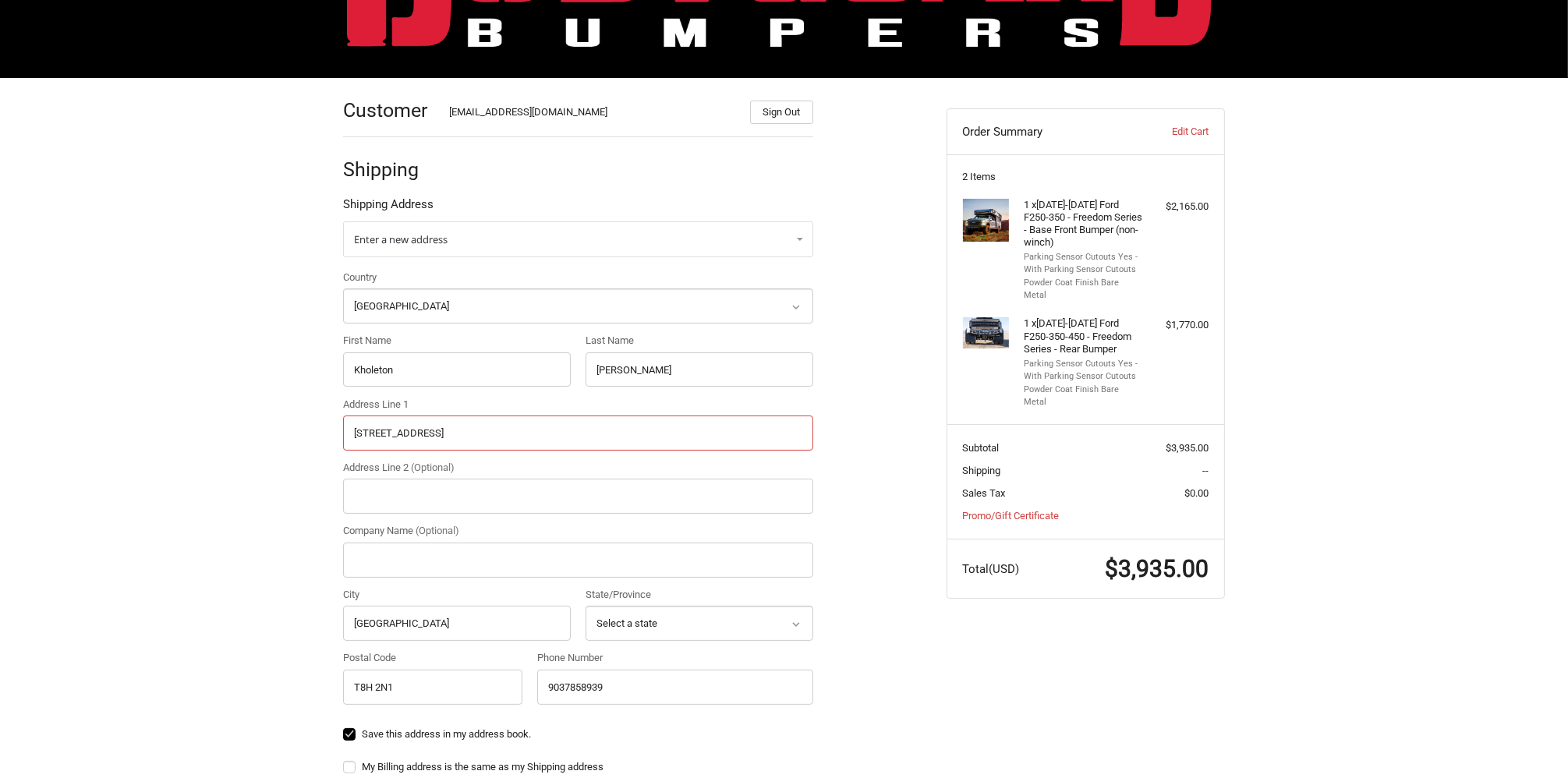
drag, startPoint x: 459, startPoint y: 434, endPoint x: 353, endPoint y: 436, distance: 106.0
click at [353, 436] on input "[STREET_ADDRESS]" at bounding box center [578, 433] width 470 height 35
radio input "true"
type input "3535 W [PERSON_NAME]"
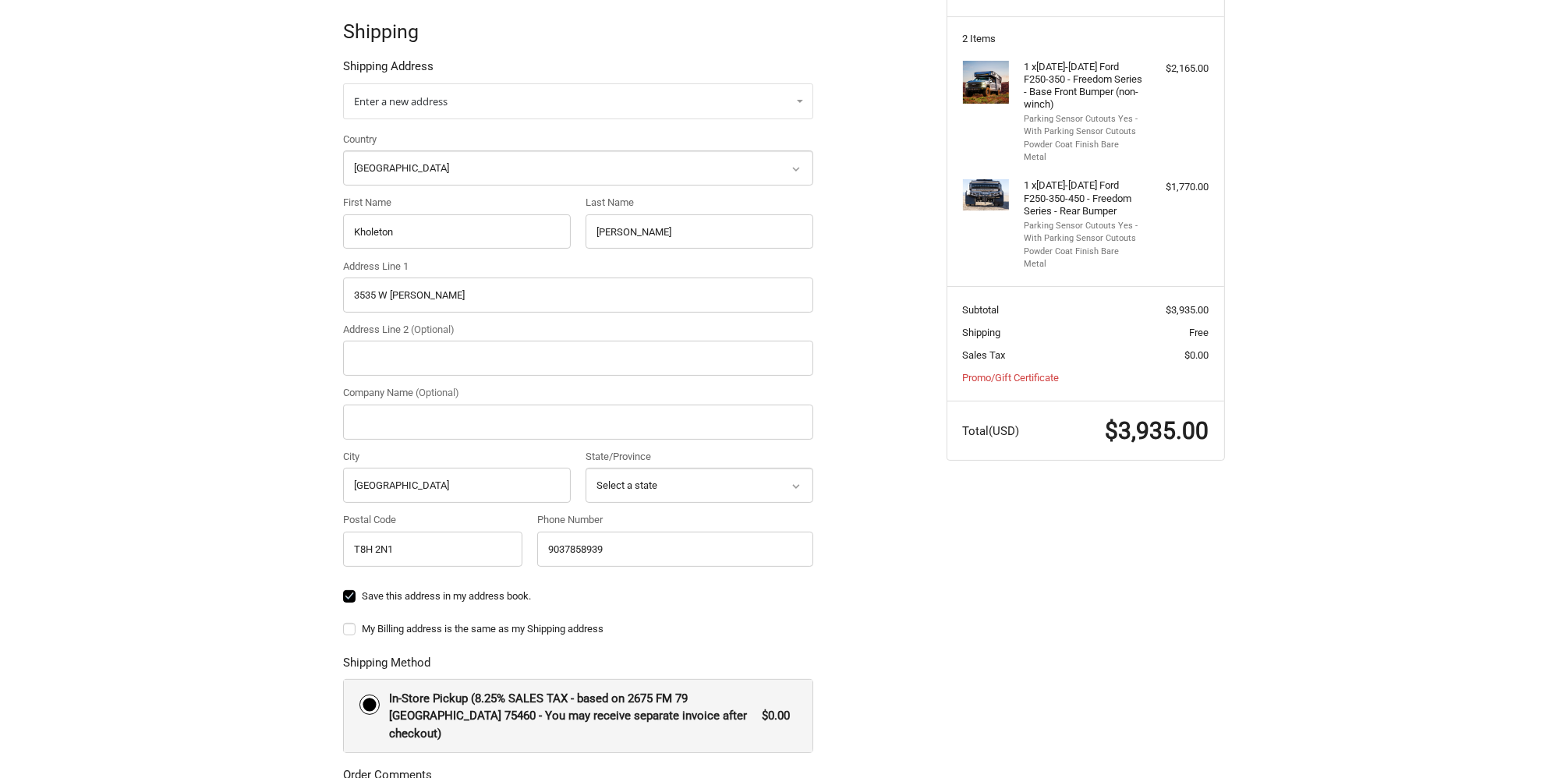
scroll to position [312, 0]
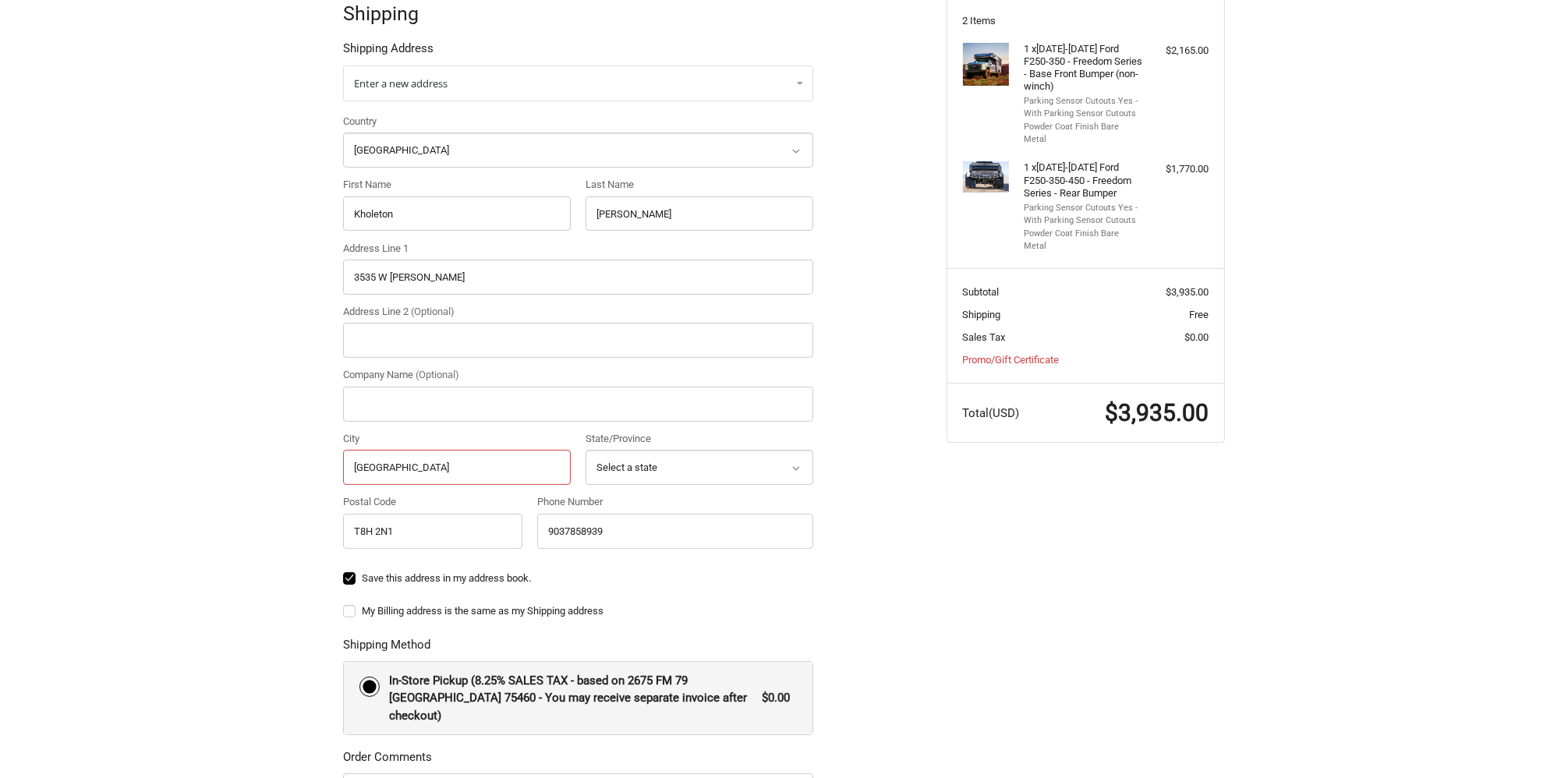
drag, startPoint x: 444, startPoint y: 470, endPoint x: 350, endPoint y: 470, distance: 94.0
click at [350, 470] on input "[GEOGRAPHIC_DATA]" at bounding box center [457, 467] width 228 height 35
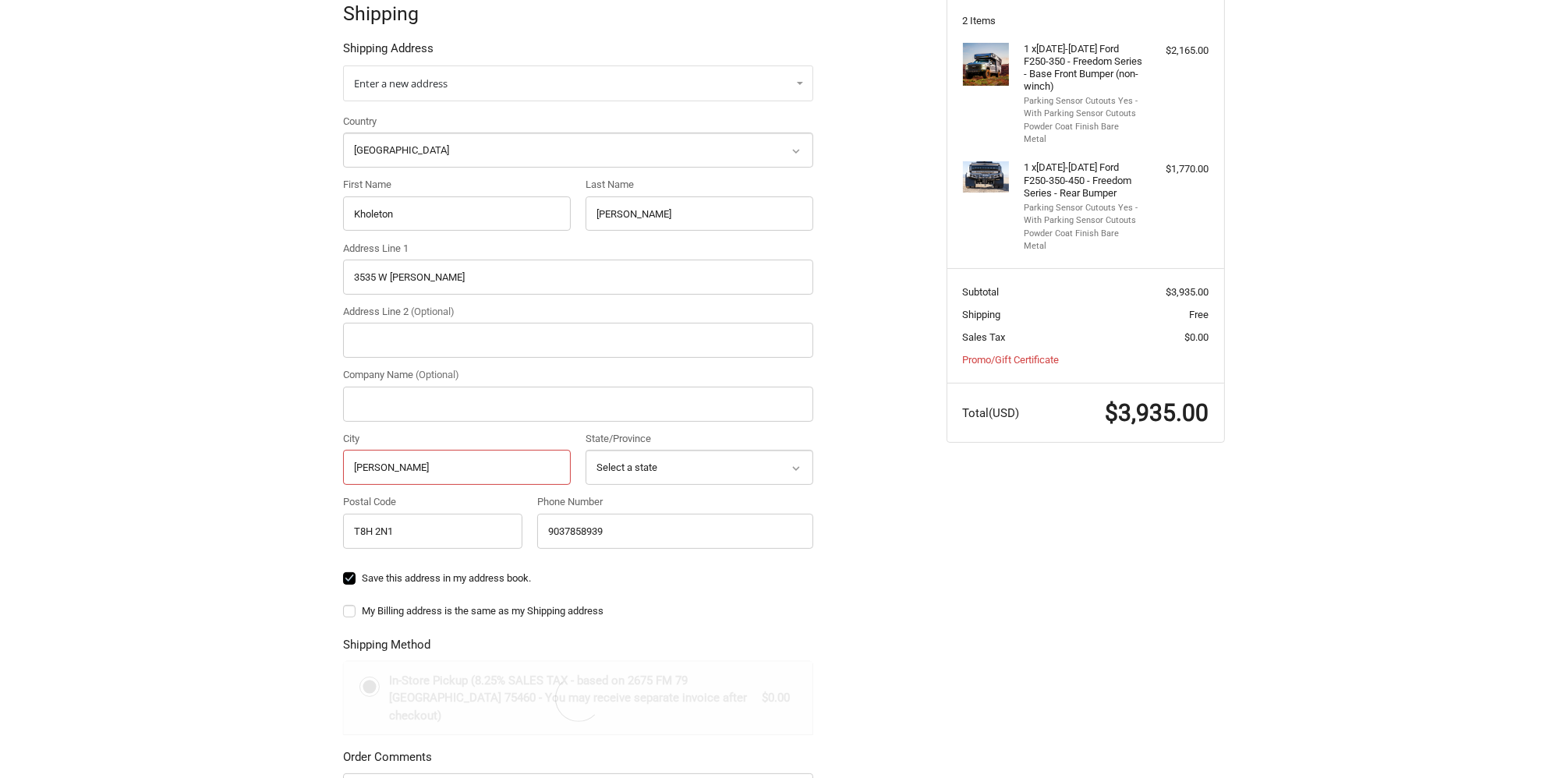
type input "[PERSON_NAME]"
select select "OK"
type input "73703"
click at [881, 509] on div "Customer [EMAIL_ADDRESS][DOMAIN_NAME] Sign Out Shipping Shipping Address Enter …" at bounding box center [632, 461] width 604 height 1079
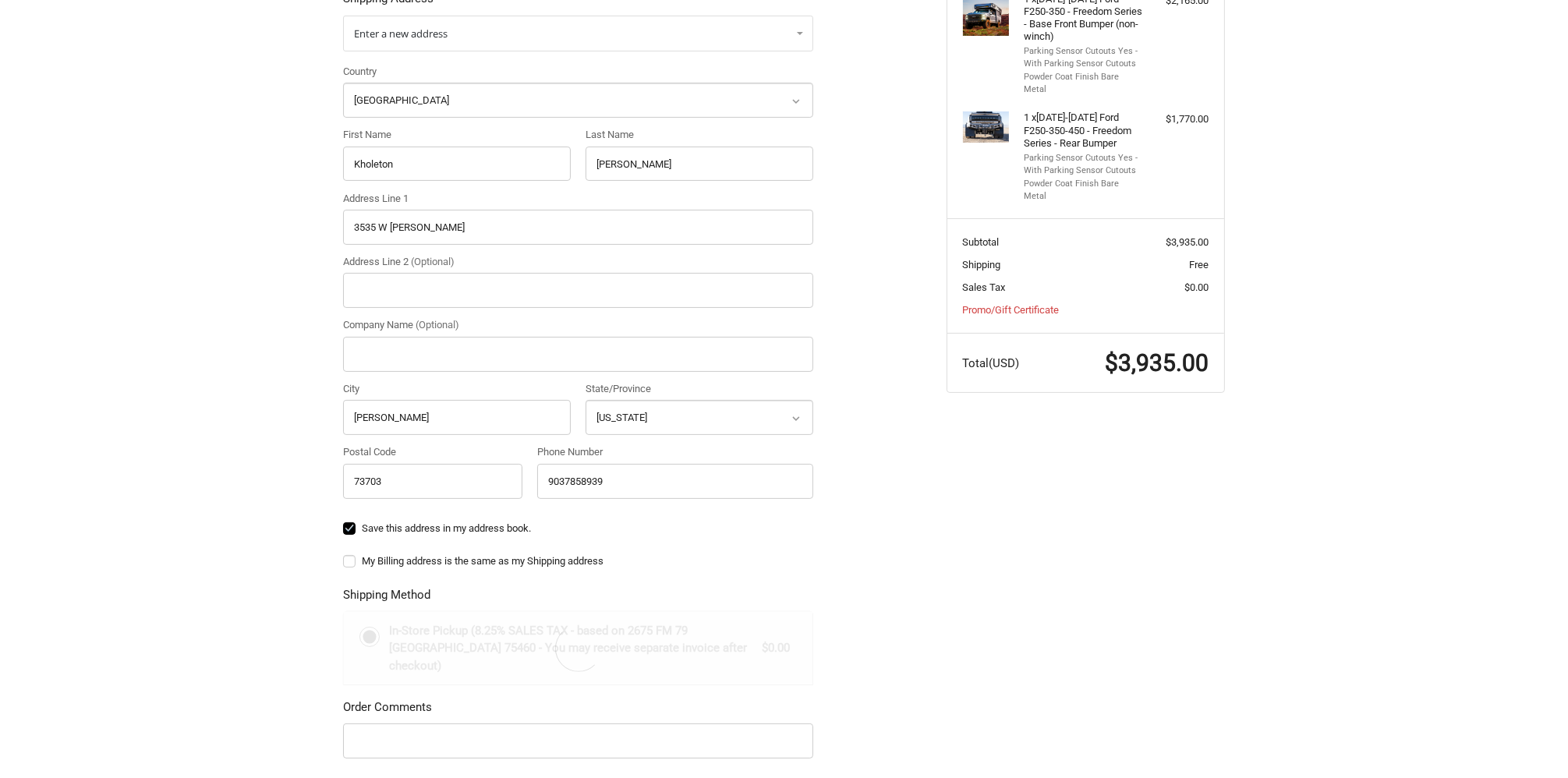
scroll to position [390, 0]
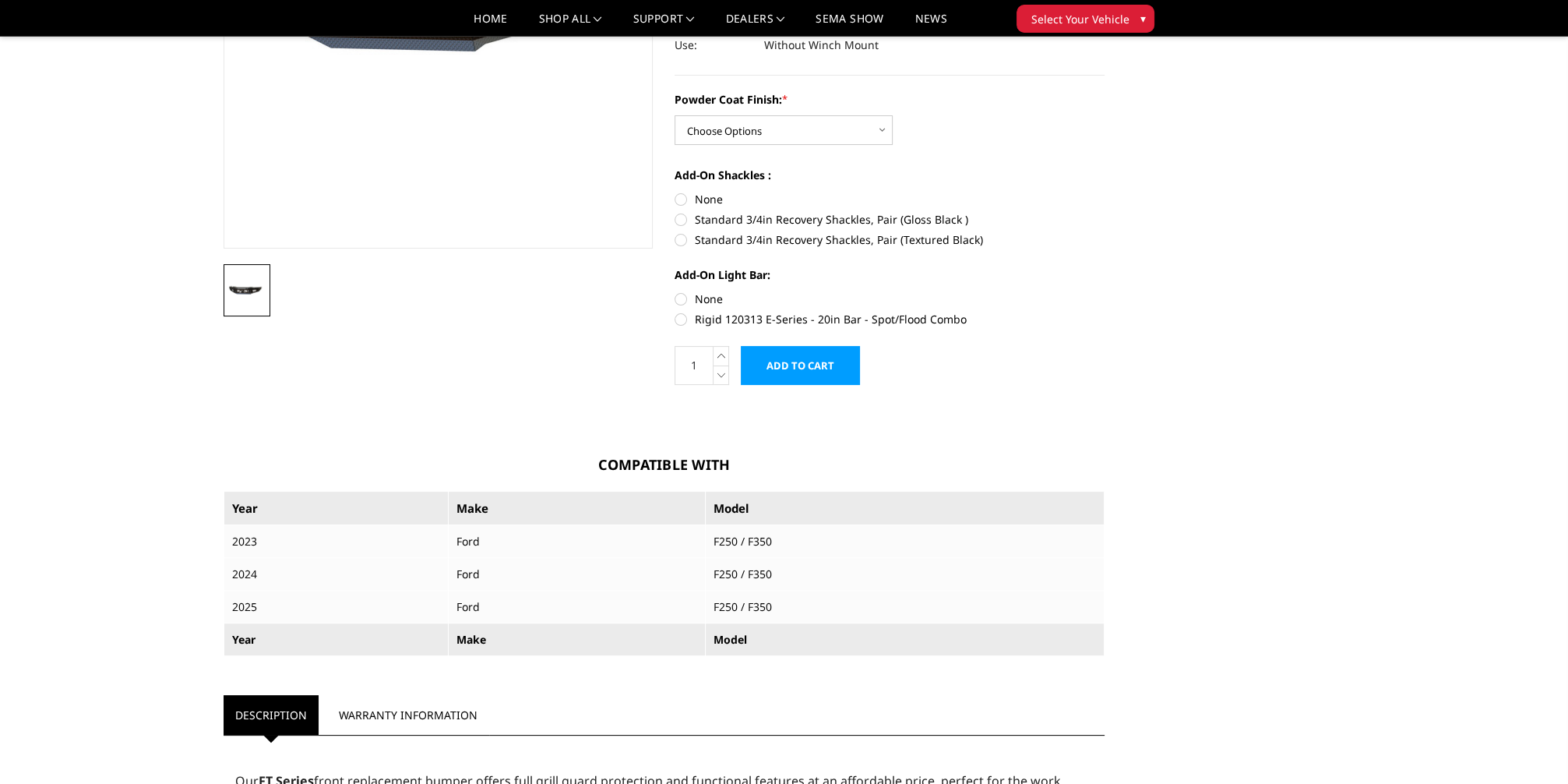
scroll to position [311, 0]
